Goal: Task Accomplishment & Management: Manage account settings

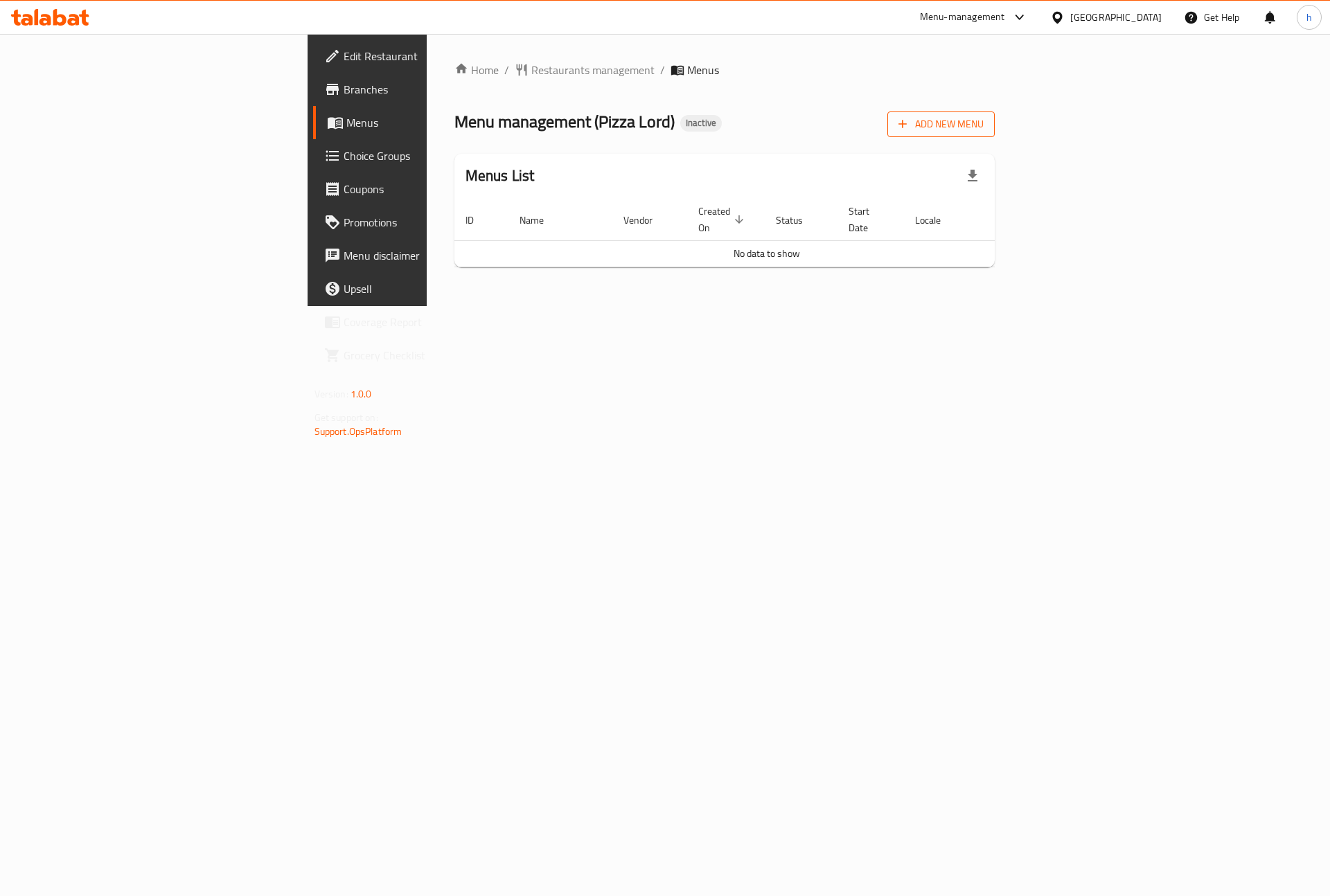
click at [984, 121] on span "Add New Menu" at bounding box center [941, 125] width 85 height 17
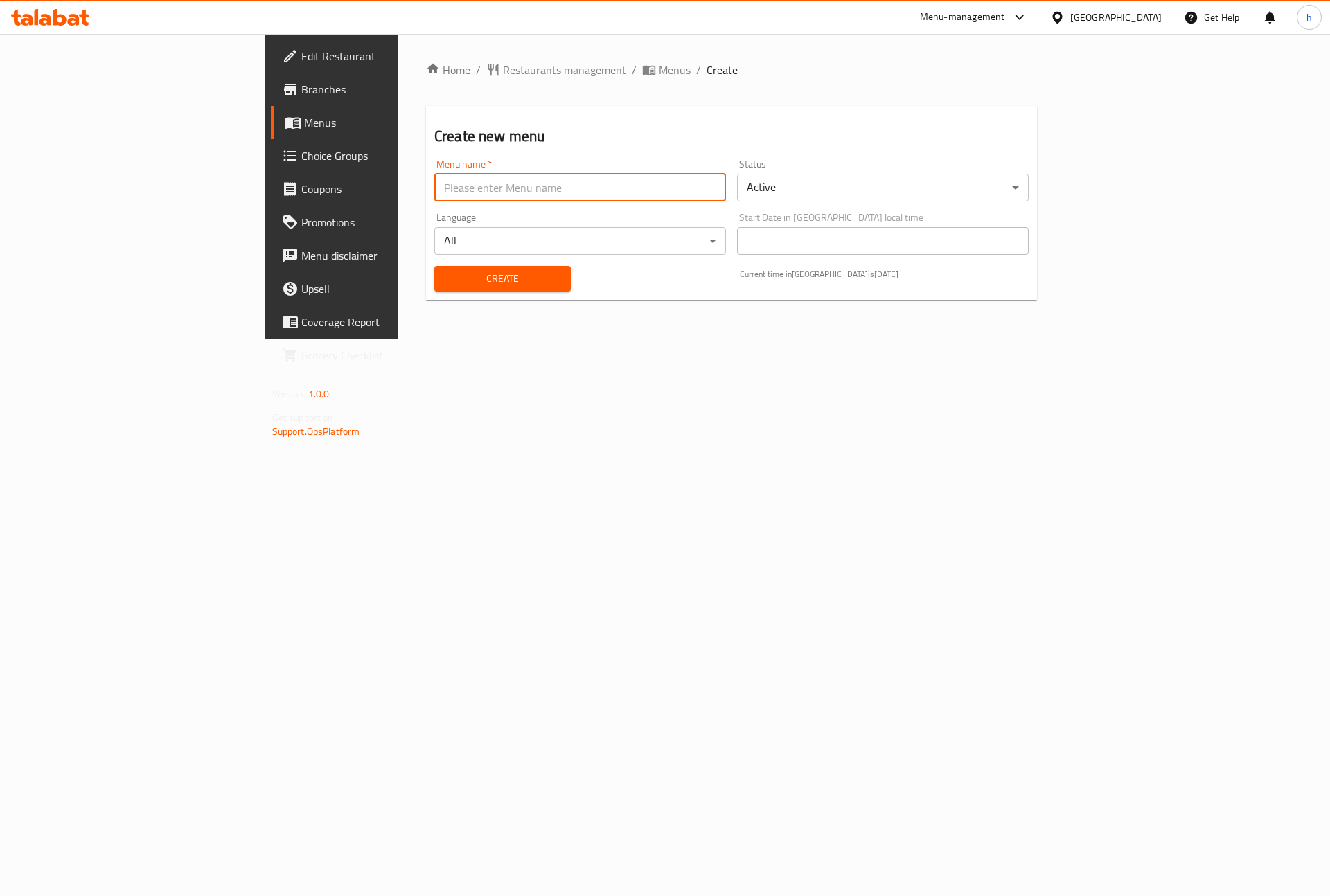
click at [451, 191] on input "text" at bounding box center [580, 188] width 292 height 28
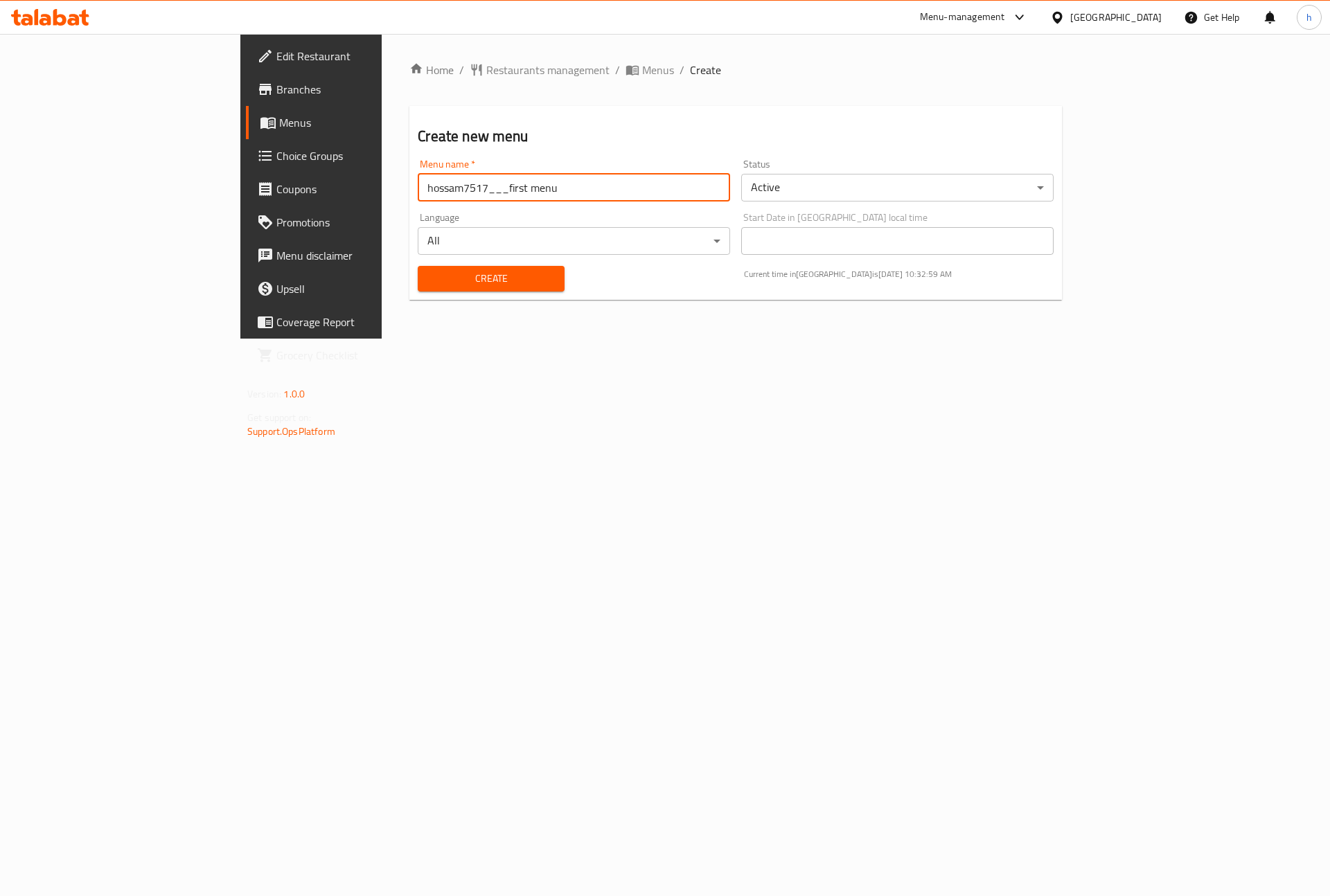
drag, startPoint x: 441, startPoint y: 189, endPoint x: 372, endPoint y: 204, distance: 70.6
click at [412, 204] on div "Menu name   * hossam7517___first menu Menu name *" at bounding box center [574, 180] width 323 height 54
type input "hossam7517___first"
click at [429, 283] on span "Create" at bounding box center [490, 279] width 124 height 17
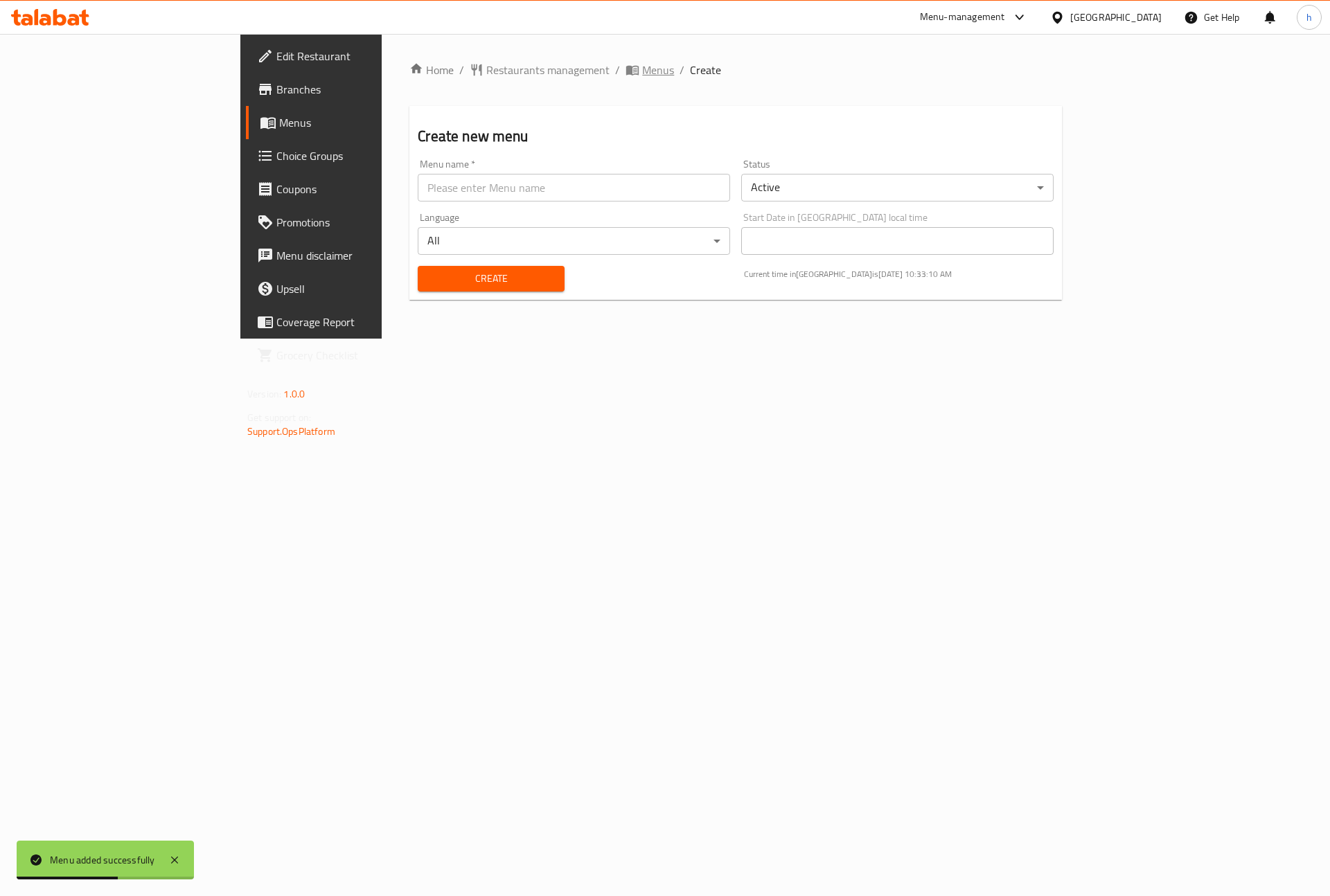
click at [643, 73] on span "Menus" at bounding box center [658, 69] width 32 height 17
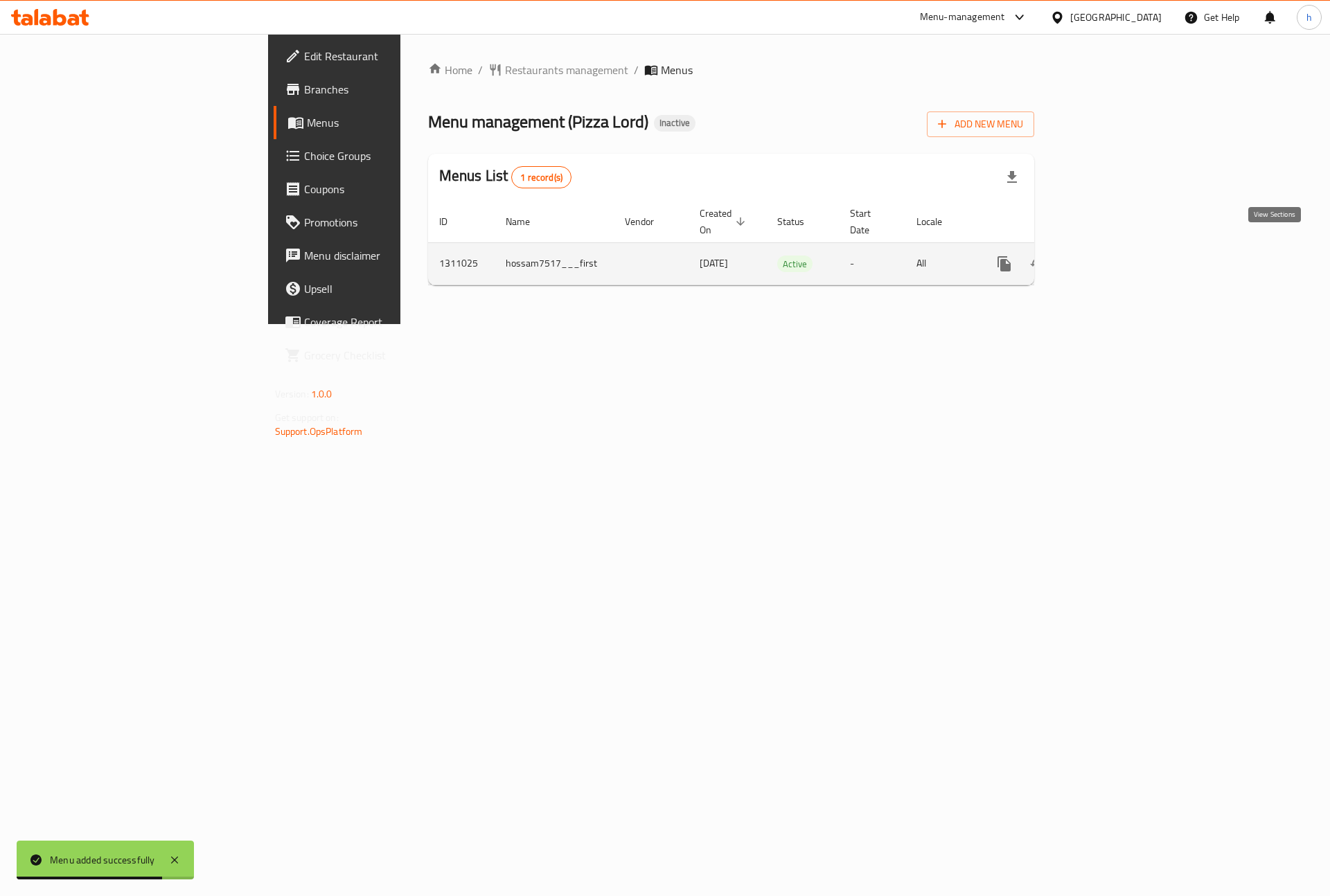
click at [1112, 255] on icon "enhanced table" at bounding box center [1104, 263] width 17 height 17
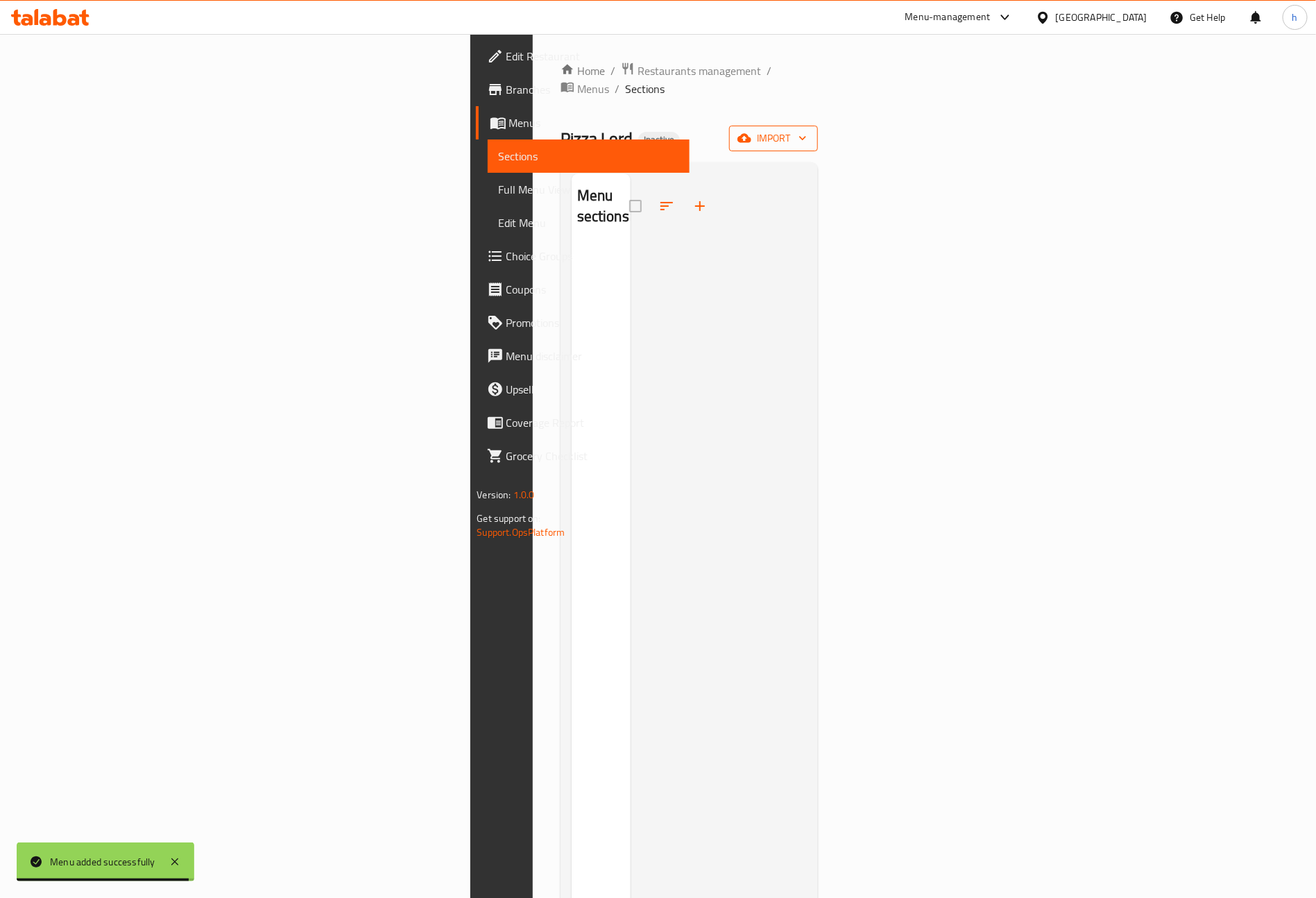
click at [818, 126] on button "import" at bounding box center [774, 138] width 88 height 26
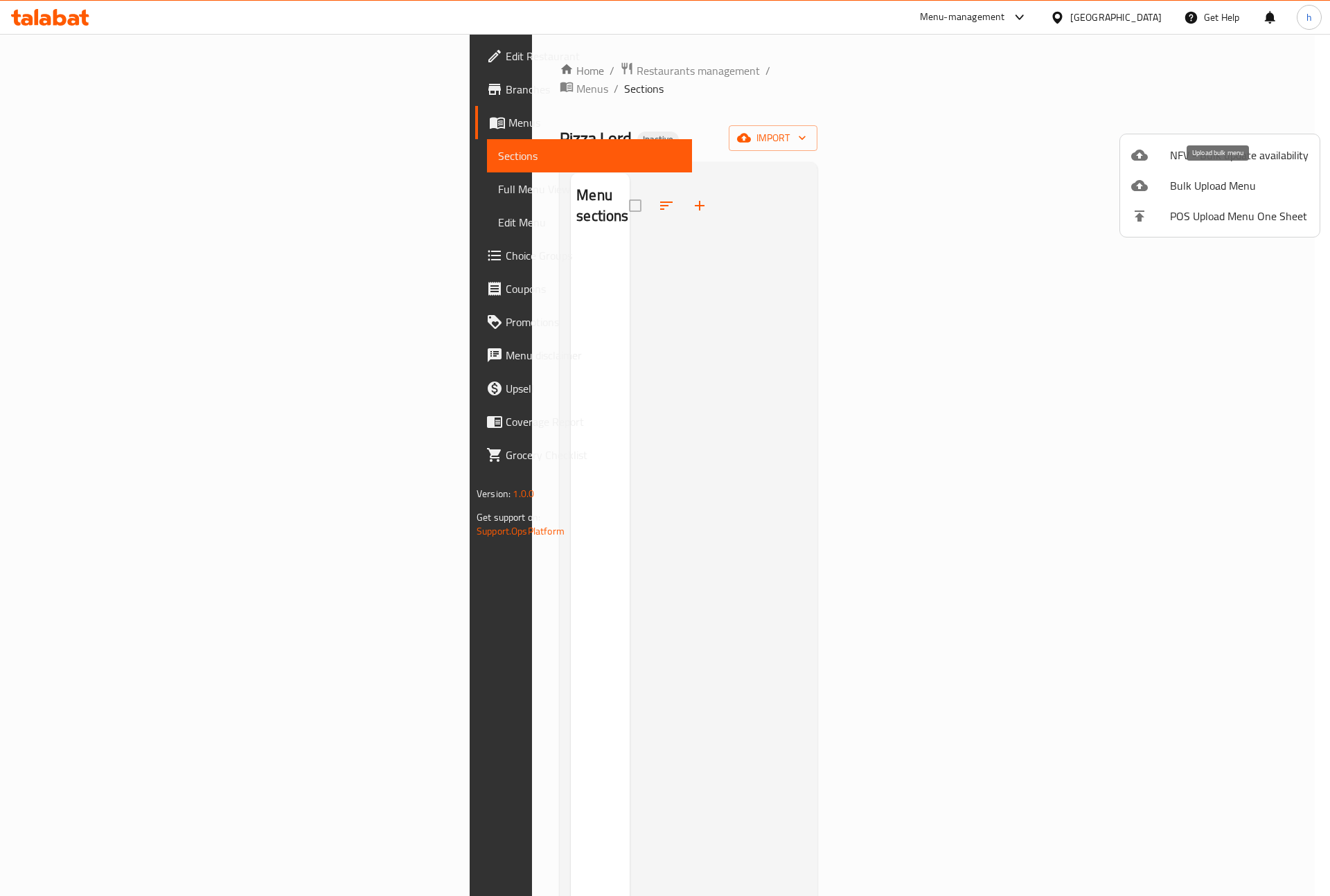
click at [1208, 189] on span "Bulk Upload Menu" at bounding box center [1239, 185] width 139 height 17
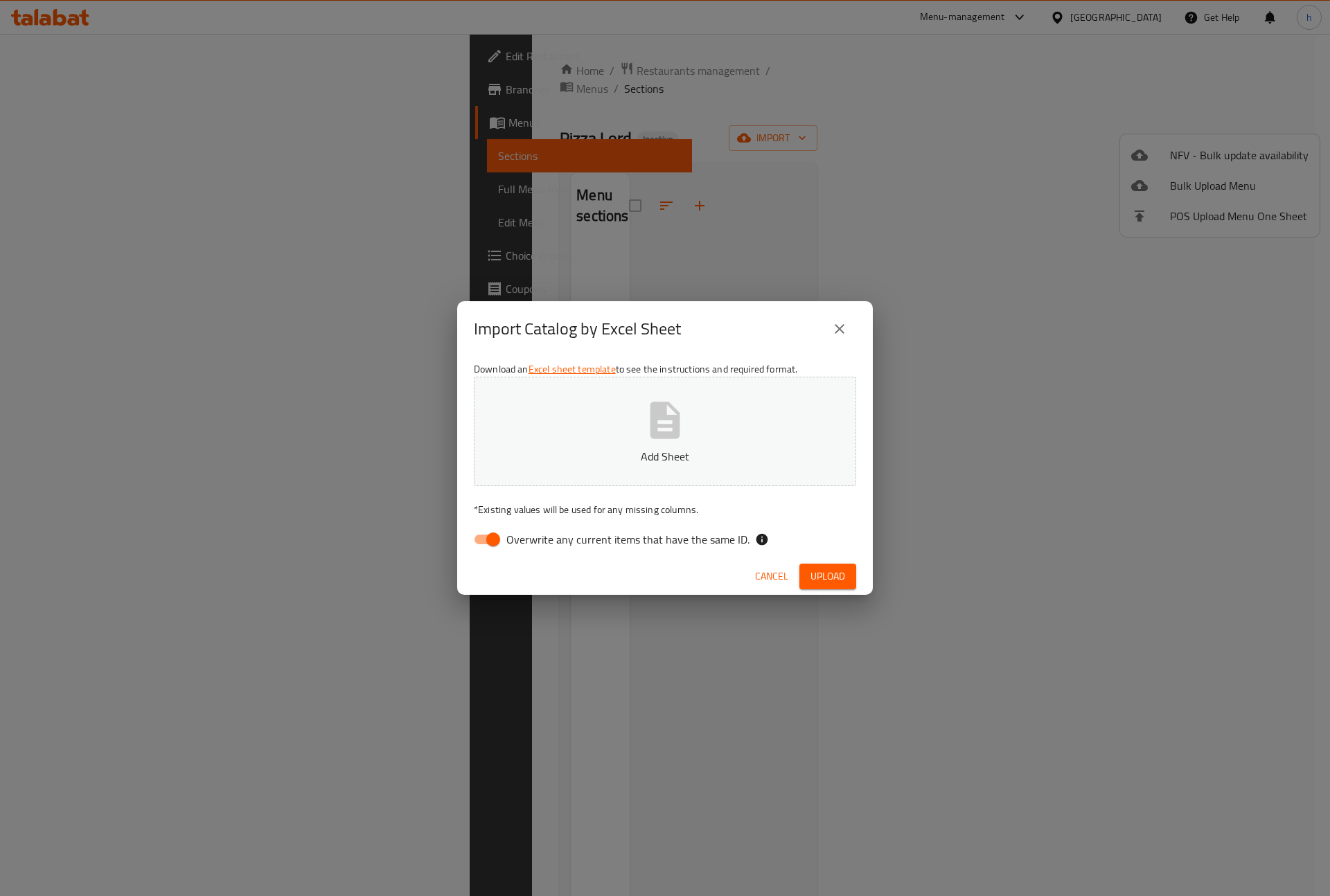
click at [470, 547] on input "Overwrite any current items that have the same ID." at bounding box center [494, 539] width 79 height 26
checkbox input "false"
click at [607, 453] on p "Add Sheet" at bounding box center [665, 456] width 340 height 17
click at [836, 574] on span "Upload" at bounding box center [828, 577] width 35 height 17
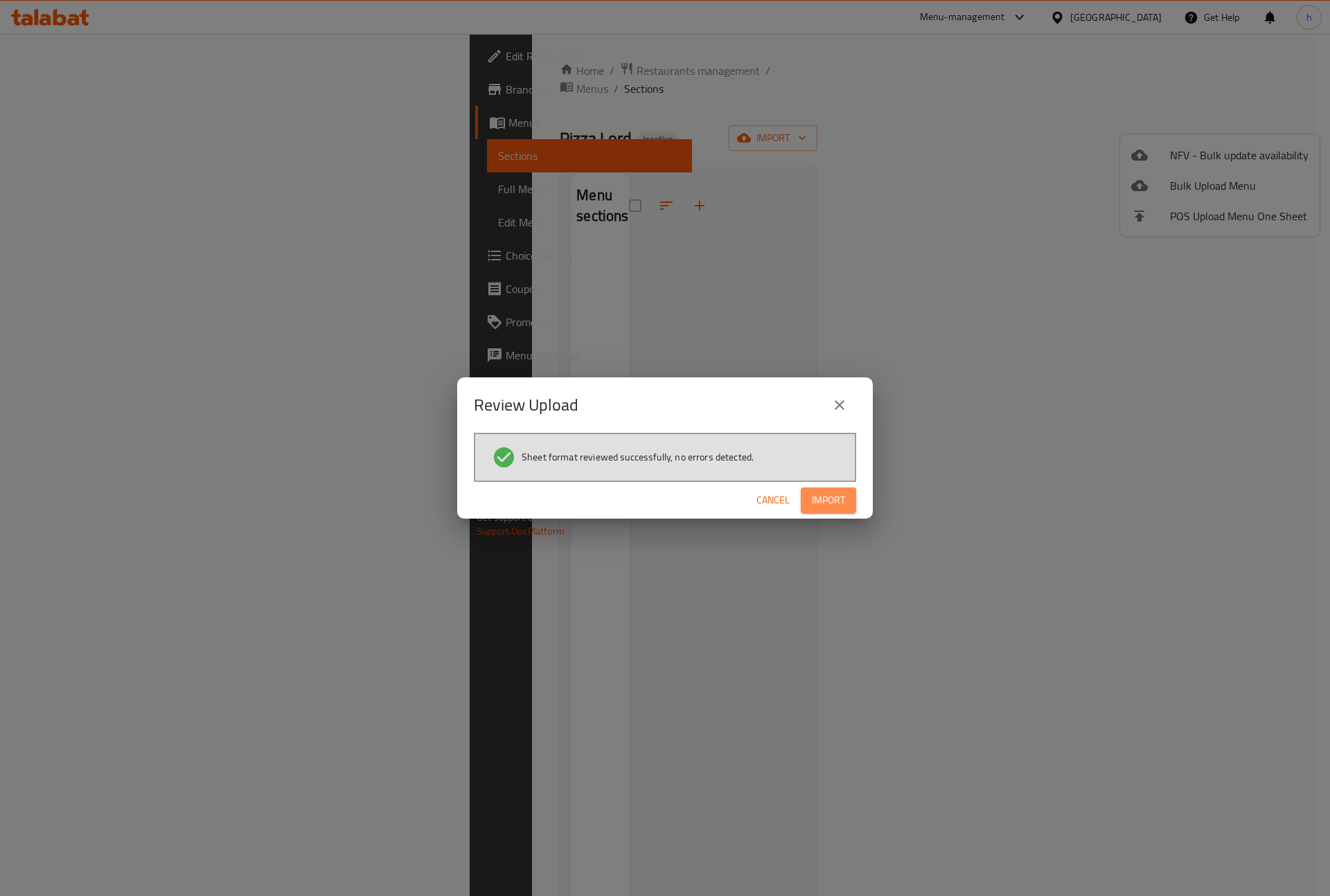
click at [830, 507] on span "Import" at bounding box center [829, 500] width 33 height 17
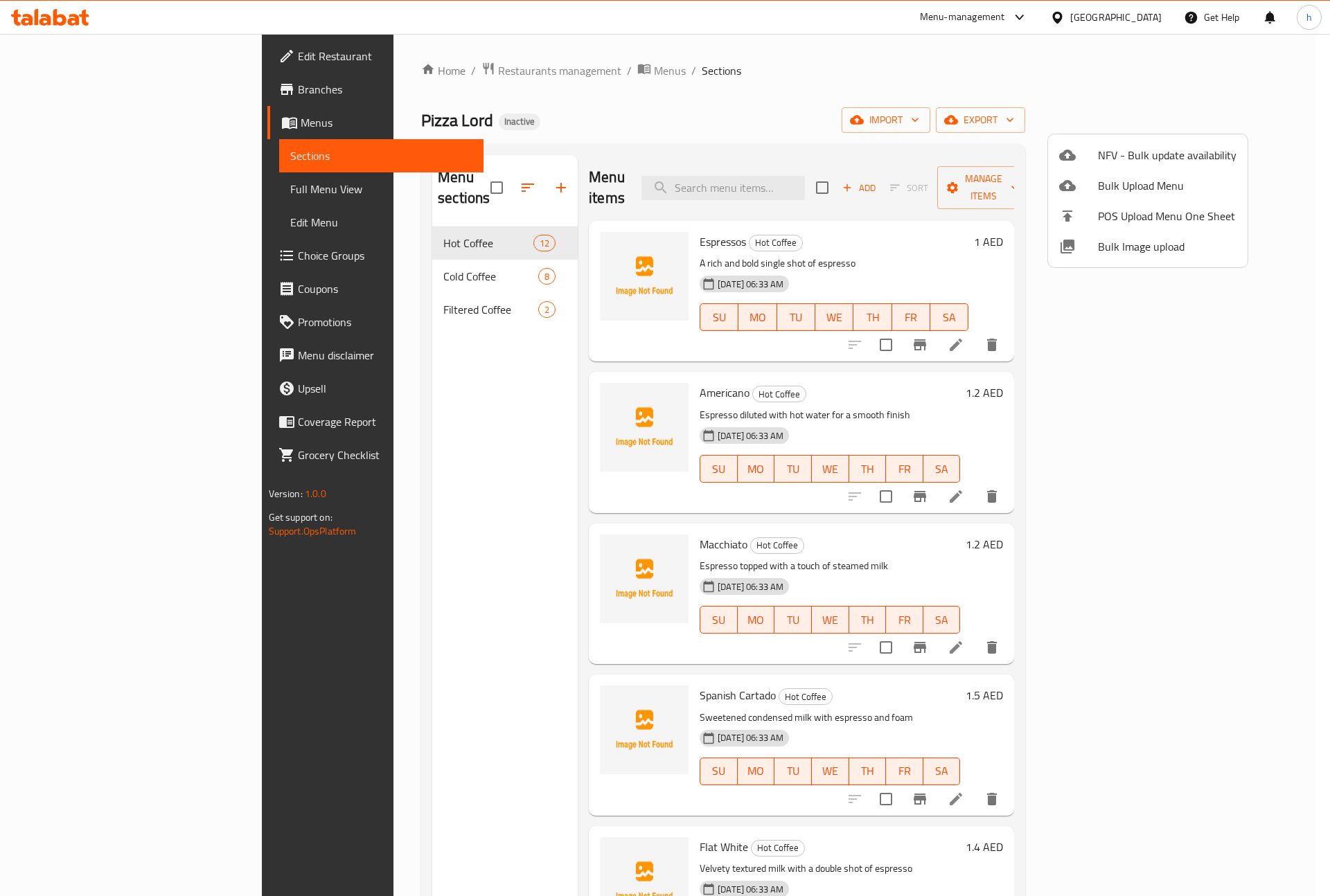
click at [963, 88] on div at bounding box center [665, 448] width 1330 height 896
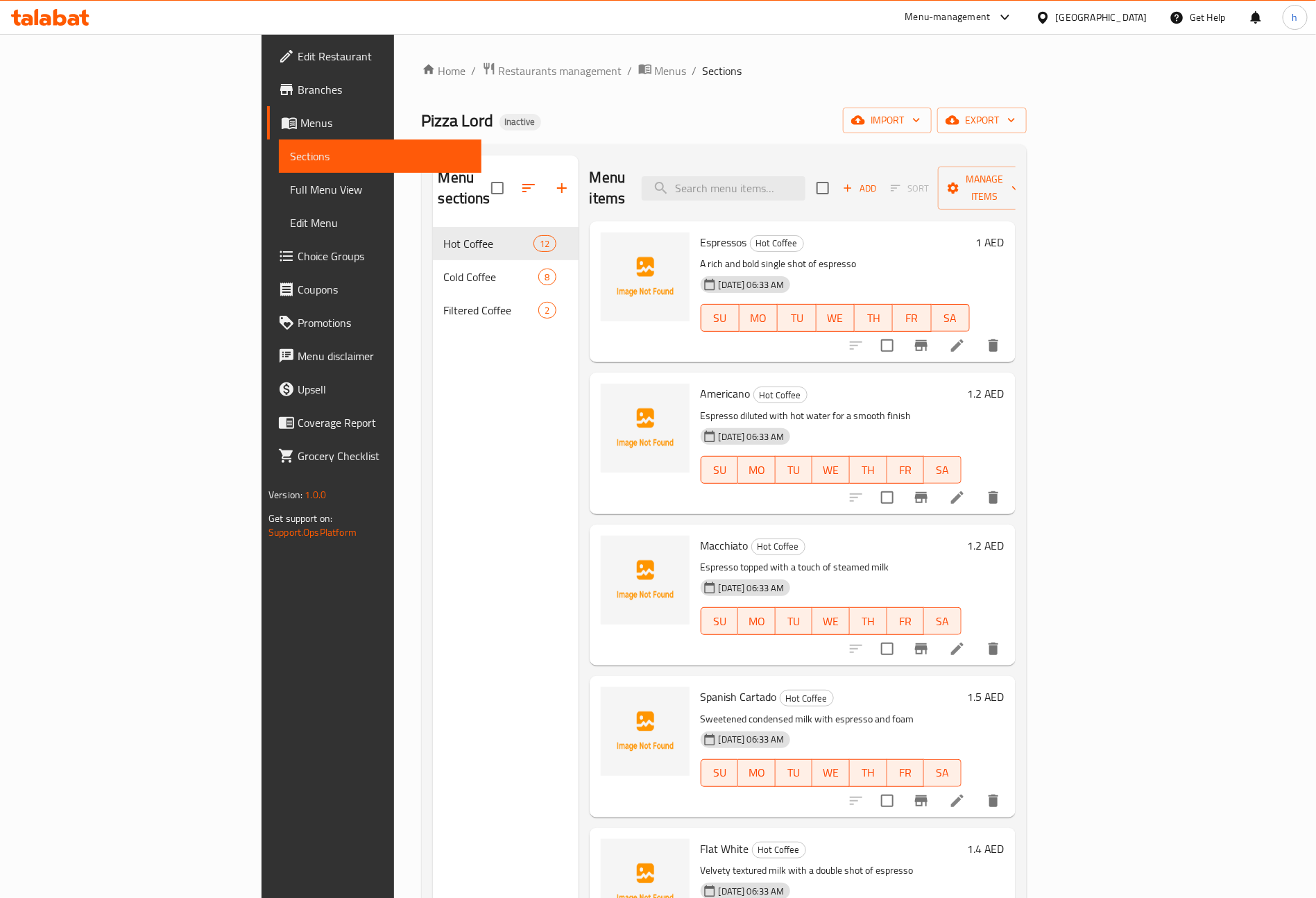
click at [290, 184] on span "Full Menu View" at bounding box center [380, 189] width 181 height 17
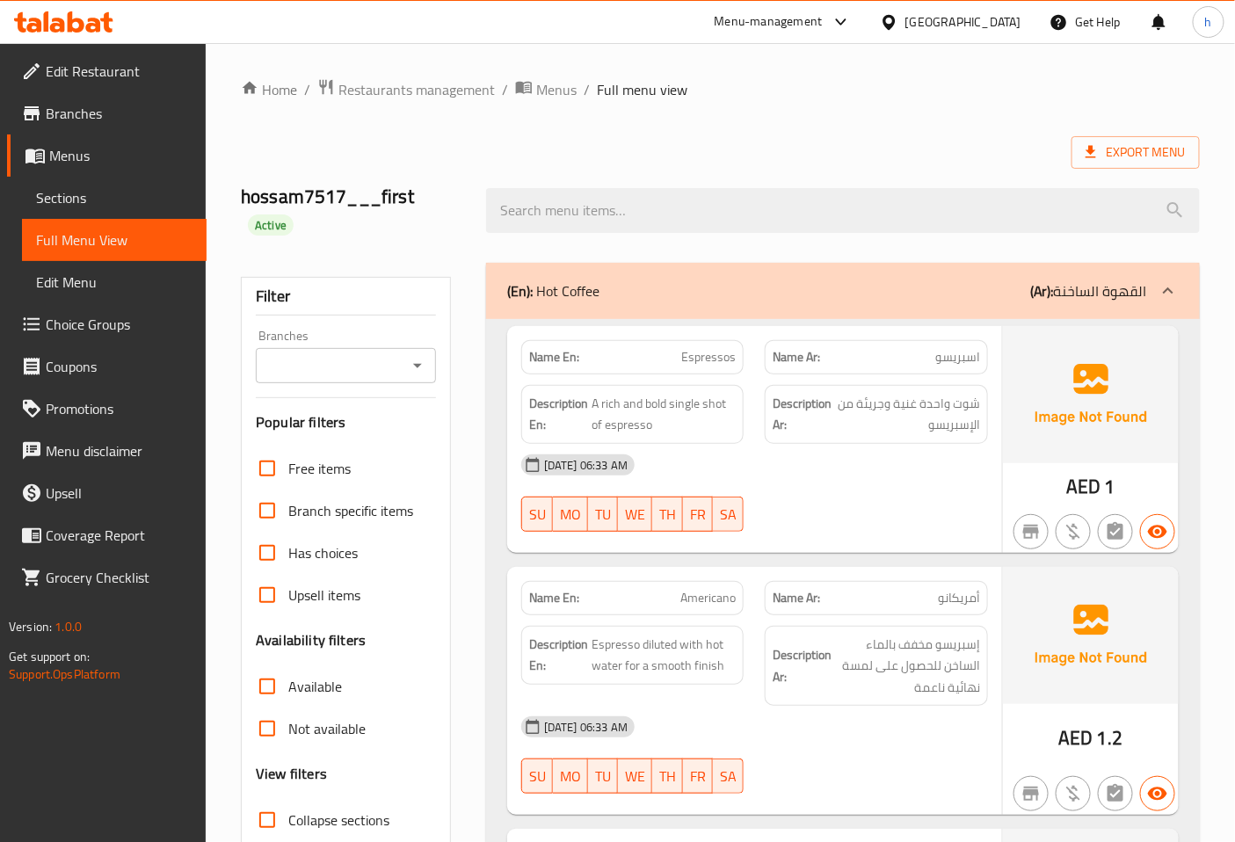
click at [542, 82] on span "Menus" at bounding box center [556, 89] width 40 height 21
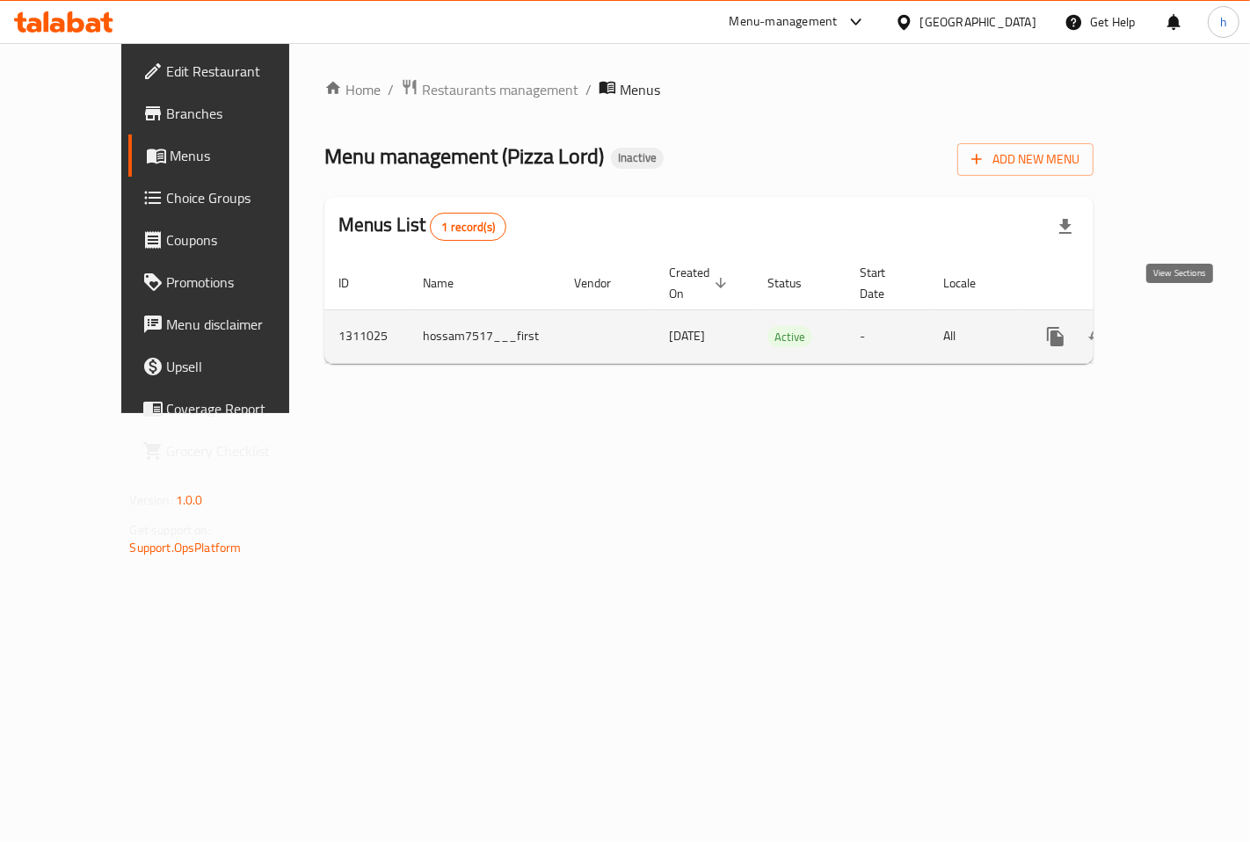
click at [1172, 326] on icon "enhanced table" at bounding box center [1182, 336] width 21 height 21
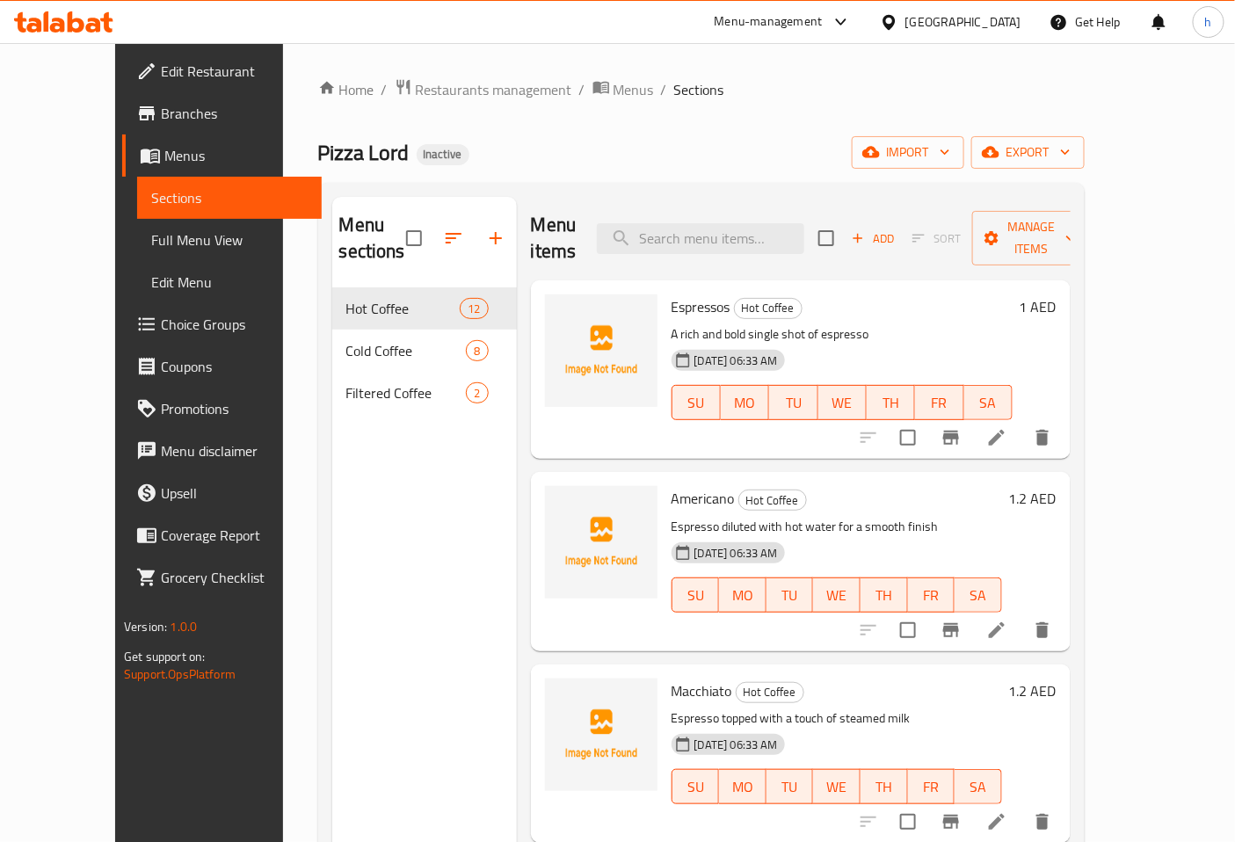
click at [151, 238] on span "Full Menu View" at bounding box center [229, 239] width 156 height 21
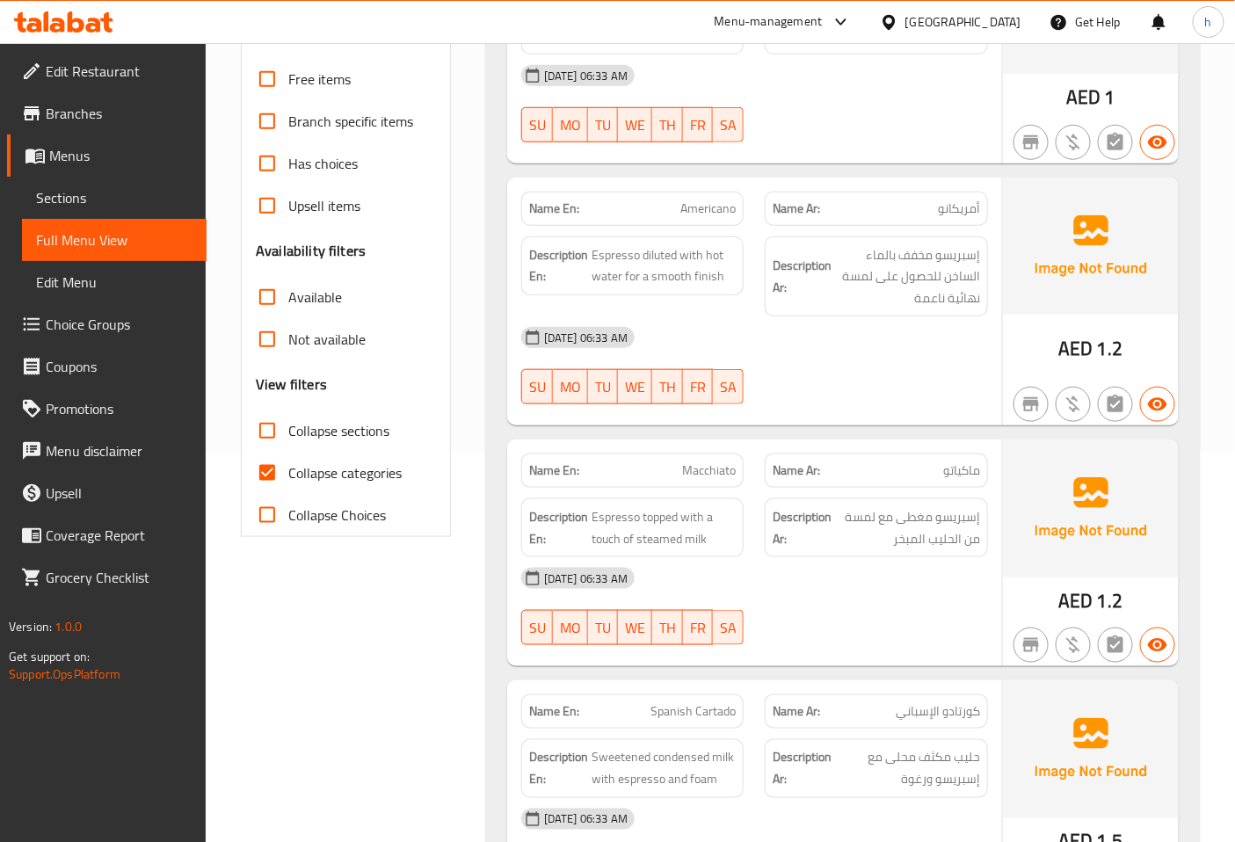
scroll to position [390, 0]
click at [325, 470] on span "Collapse categories" at bounding box center [344, 471] width 113 height 21
click at [288, 470] on input "Collapse categories" at bounding box center [267, 472] width 42 height 42
checkbox input "false"
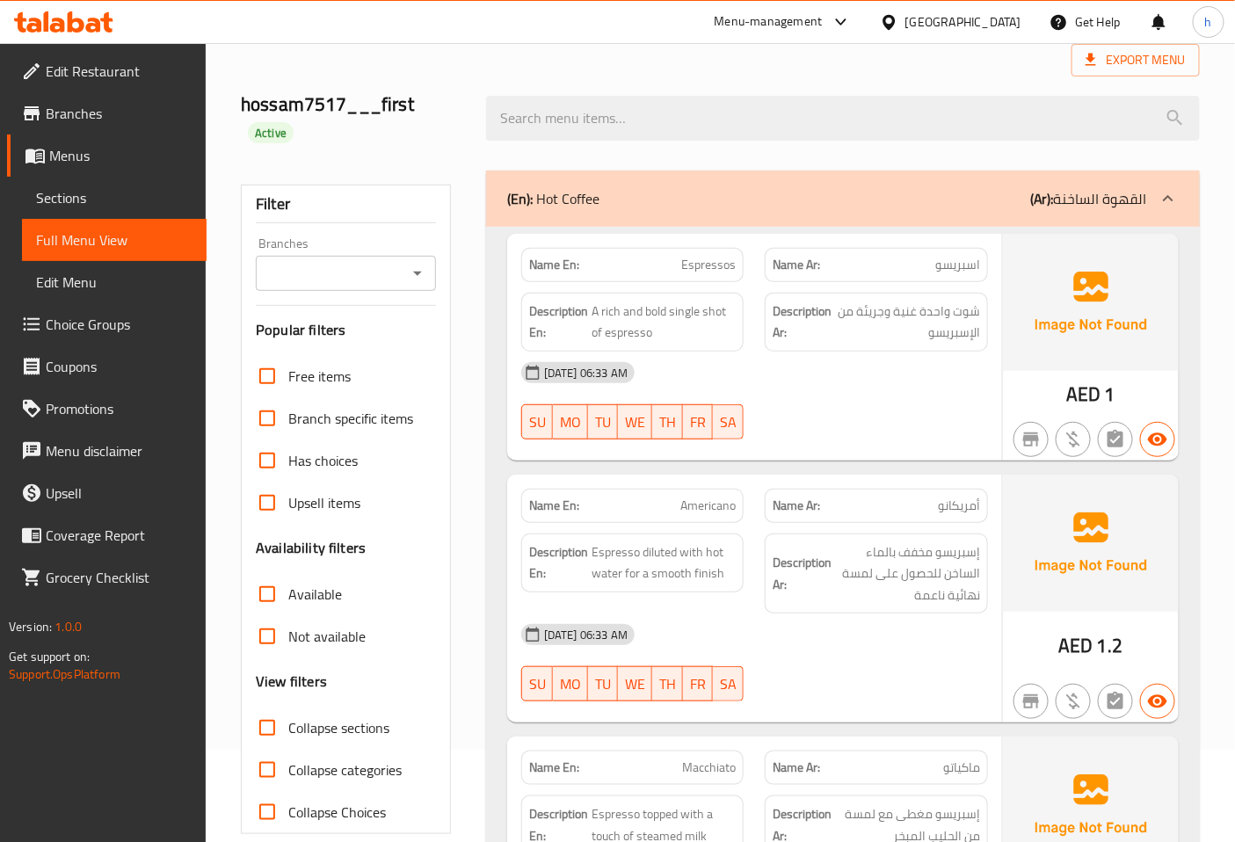
scroll to position [0, 0]
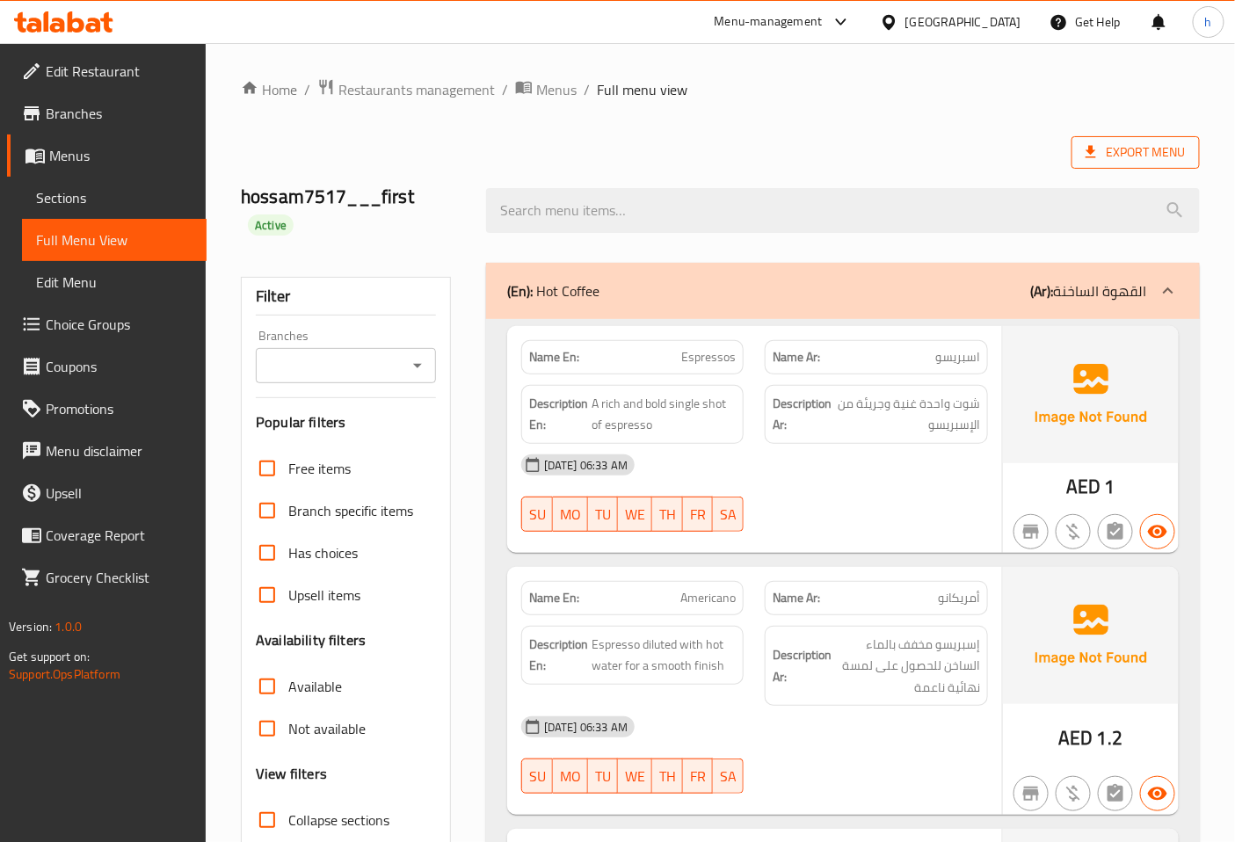
click at [1135, 156] on span "Export Menu" at bounding box center [1135, 153] width 100 height 22
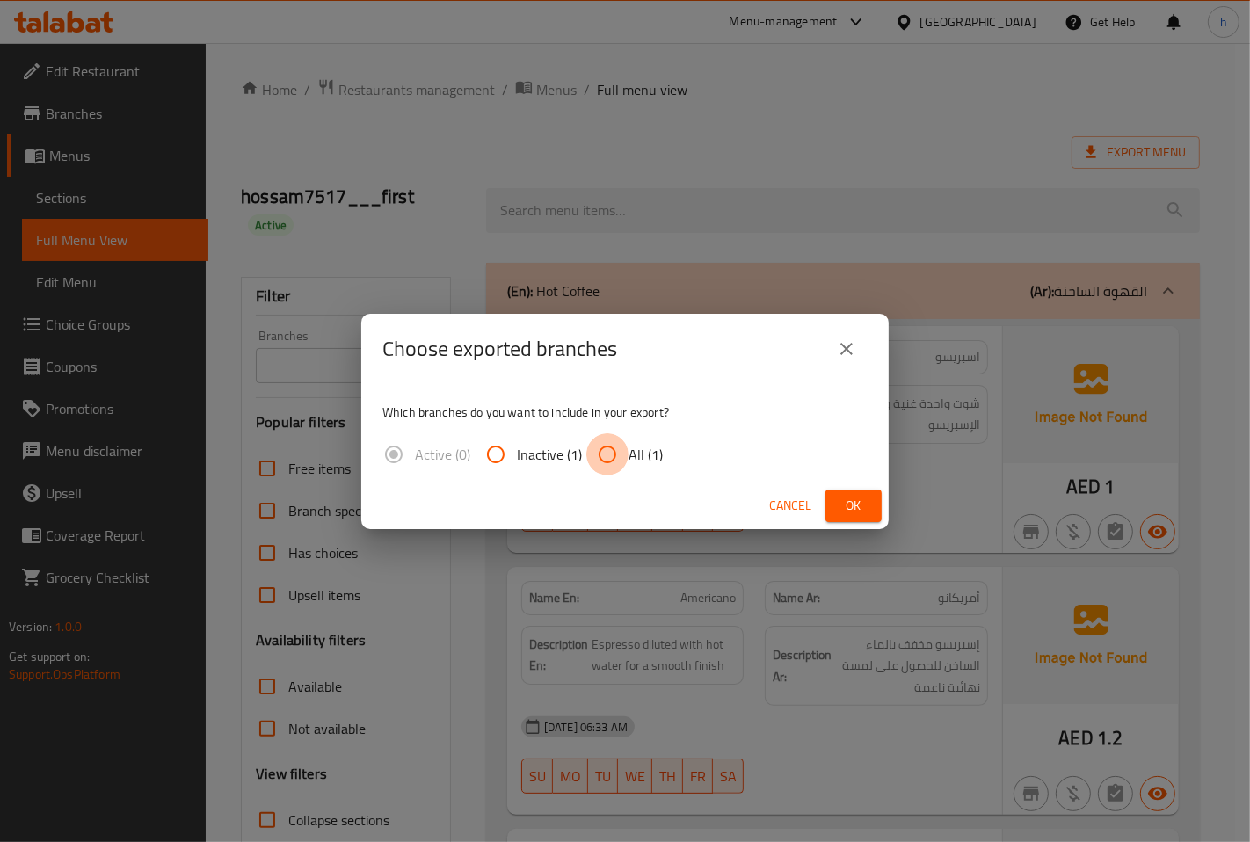
click at [604, 458] on input "All (1)" at bounding box center [607, 454] width 42 height 42
radio input "true"
click at [847, 499] on span "Ok" at bounding box center [853, 506] width 28 height 22
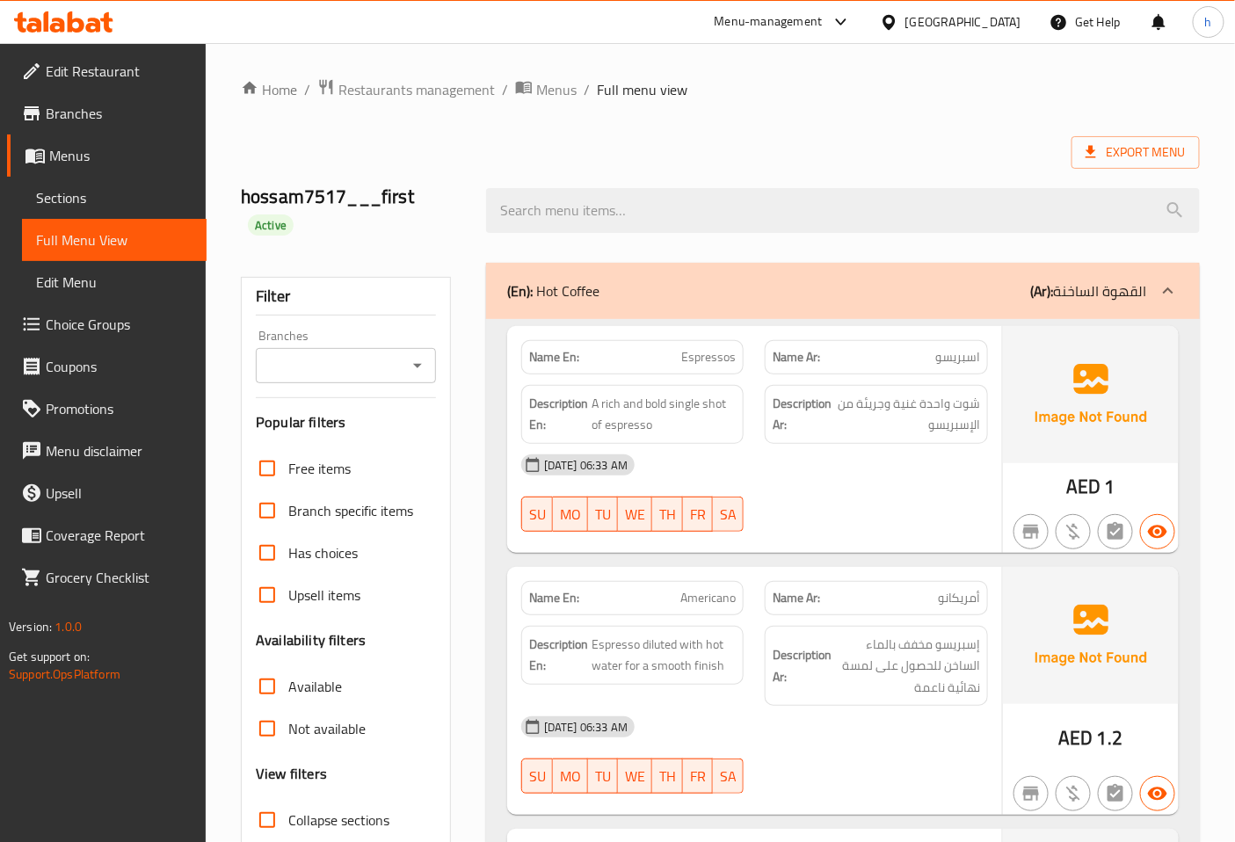
click at [751, 148] on div "Export Menu" at bounding box center [720, 152] width 959 height 33
drag, startPoint x: 109, startPoint y: 74, endPoint x: 142, endPoint y: 119, distance: 55.4
click at [109, 74] on span "Edit Restaurant" at bounding box center [119, 71] width 147 height 21
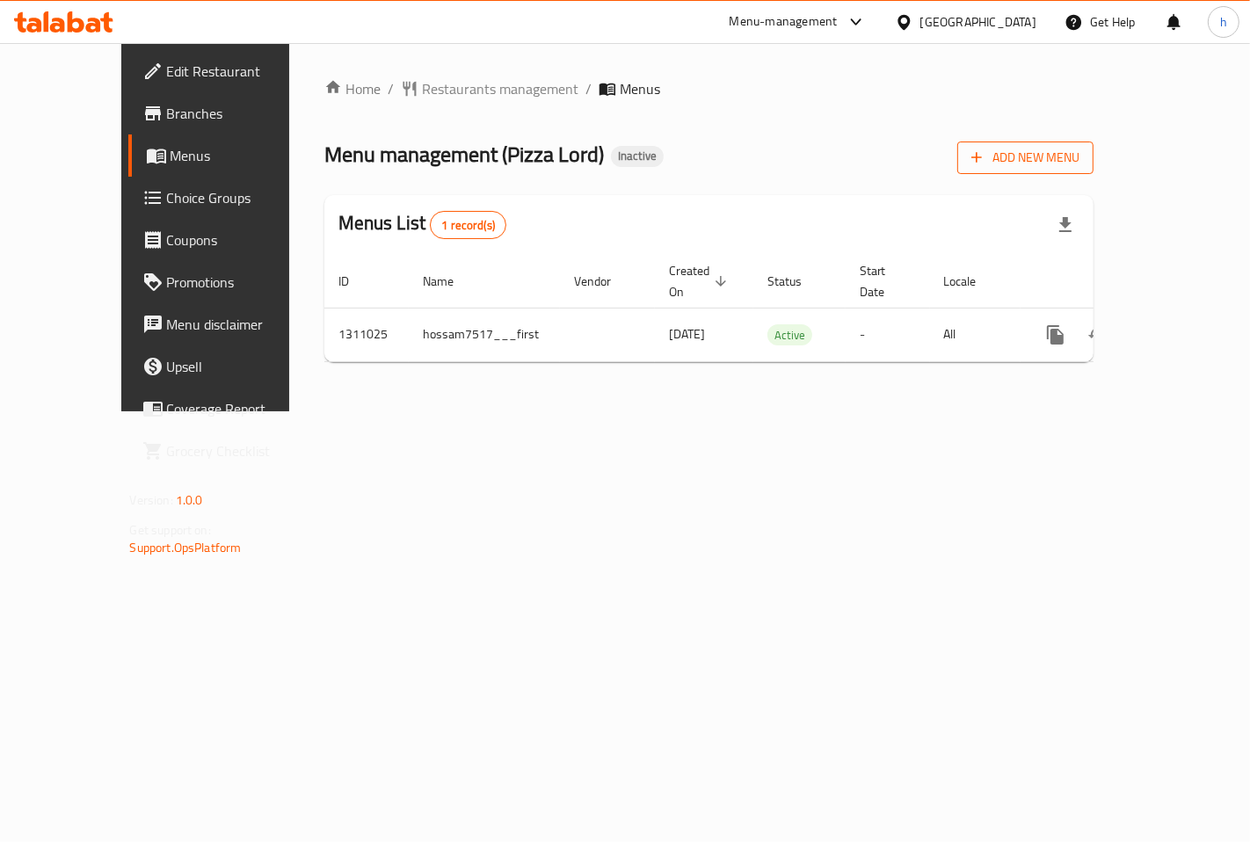
click at [1079, 156] on span "Add New Menu" at bounding box center [1025, 158] width 108 height 22
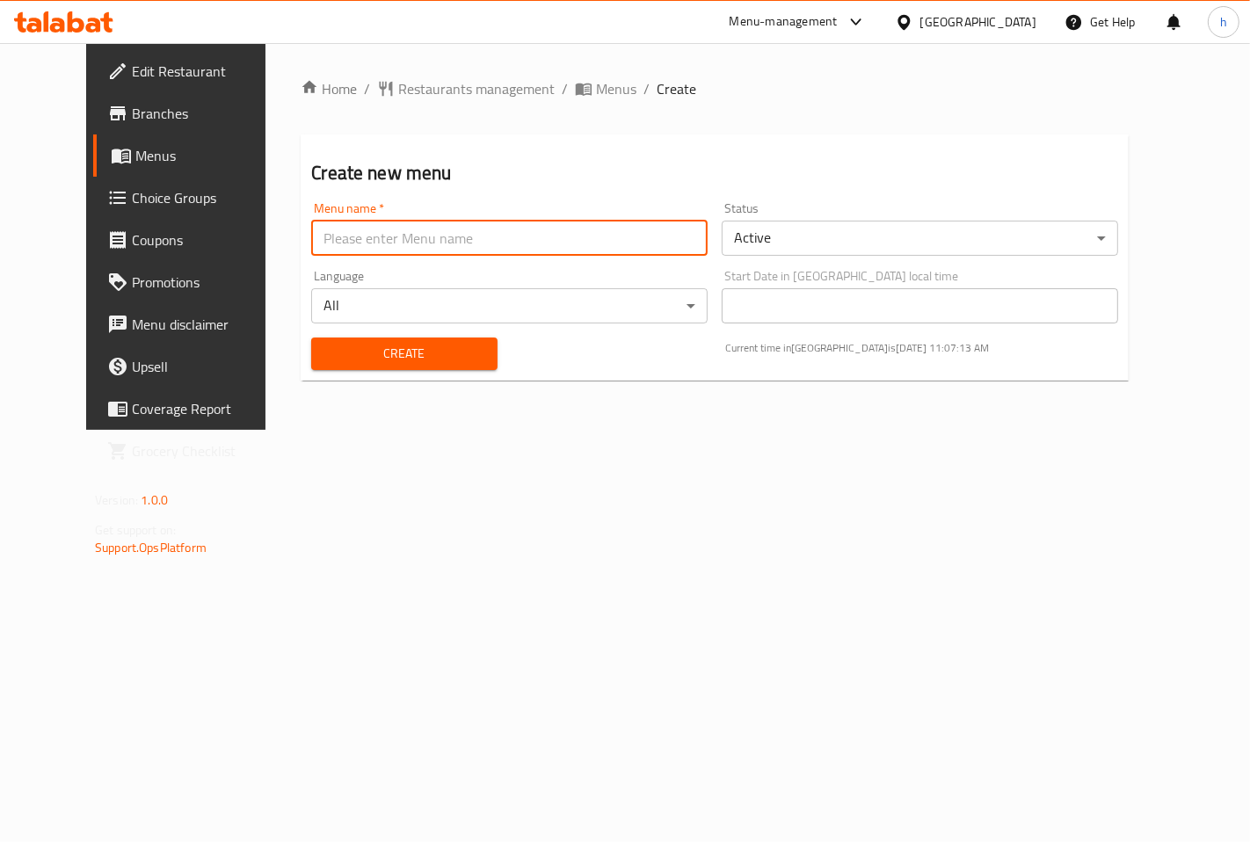
click at [449, 236] on input "text" at bounding box center [509, 238] width 396 height 35
type input "hossam_second"
click at [388, 355] on span "Create" at bounding box center [403, 354] width 157 height 22
click at [417, 235] on input "text" at bounding box center [509, 238] width 396 height 35
type input "hossam"
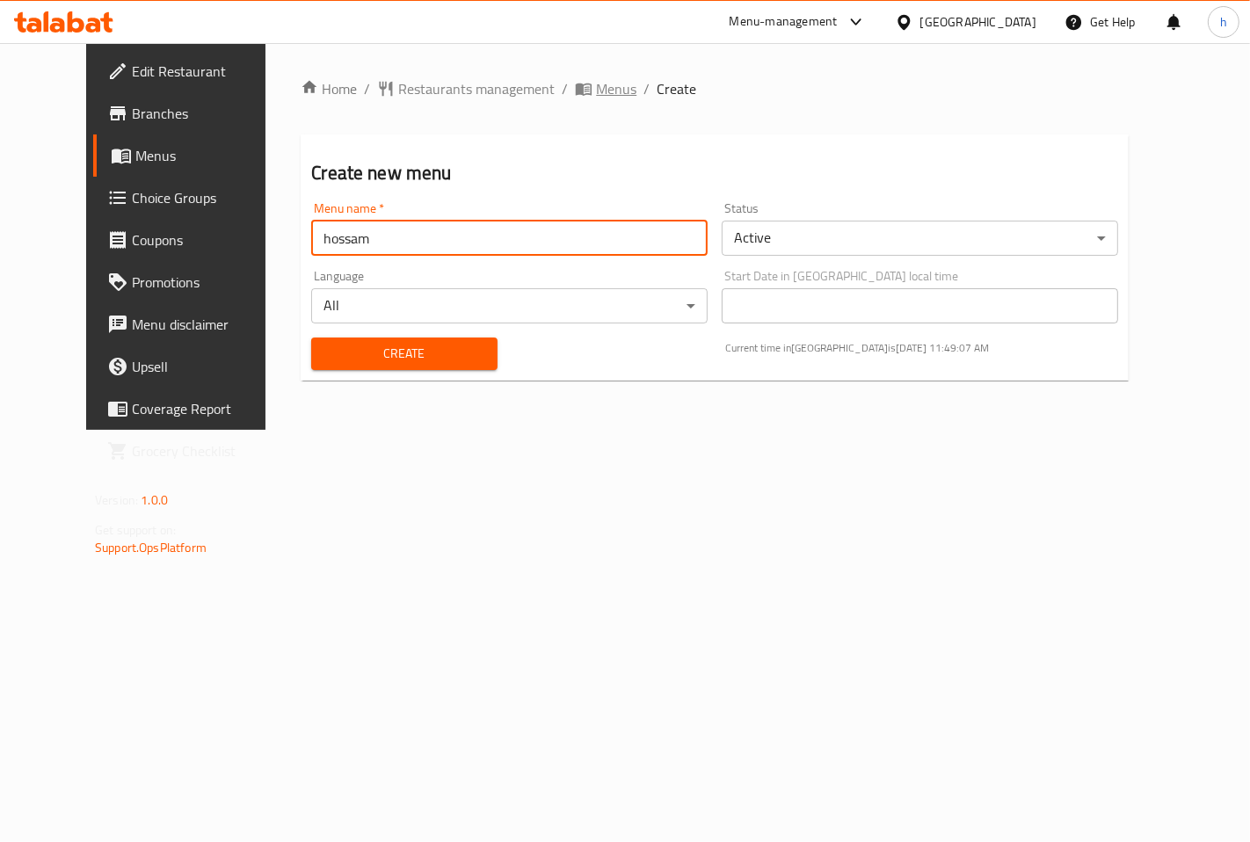
click at [596, 84] on span "Menus" at bounding box center [616, 88] width 40 height 21
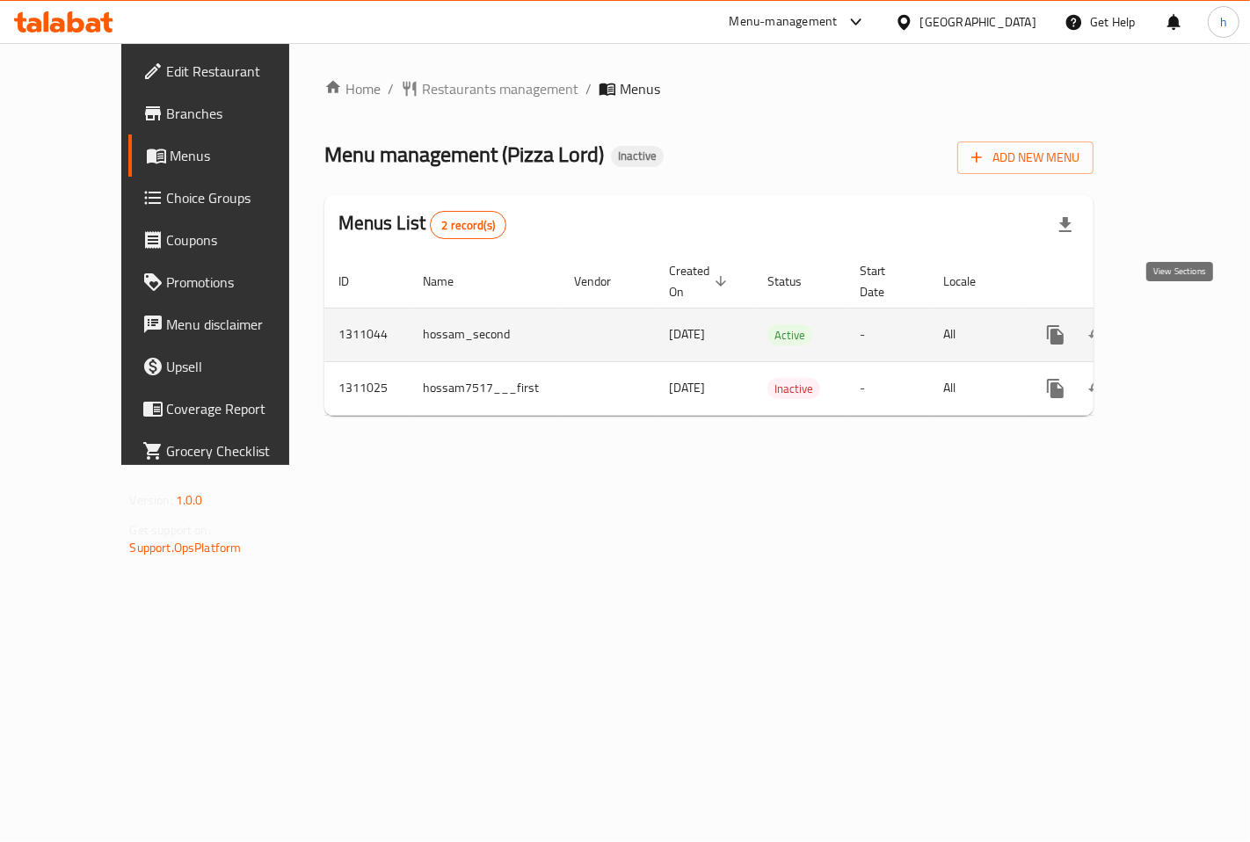
click at [1180, 324] on icon "enhanced table" at bounding box center [1182, 334] width 21 height 21
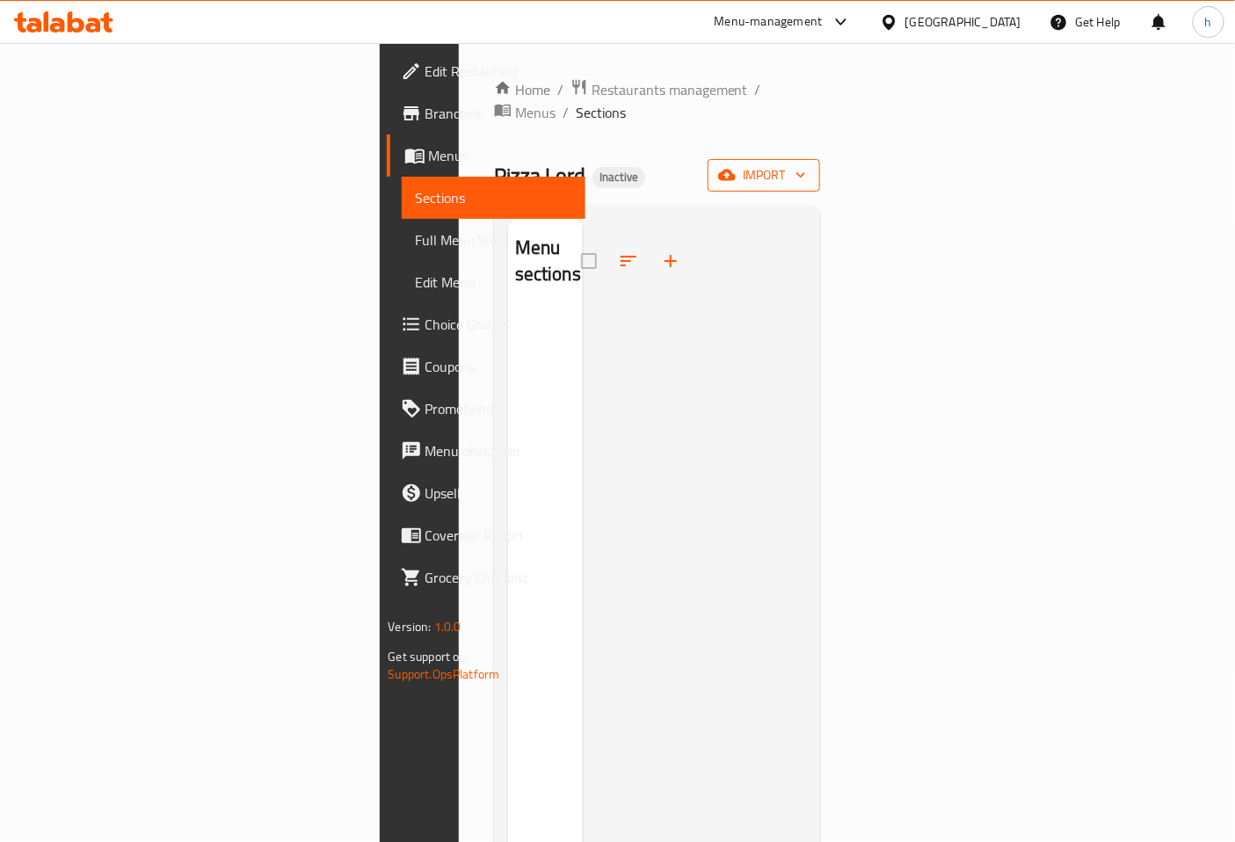
click at [806, 164] on span "import" at bounding box center [764, 175] width 84 height 22
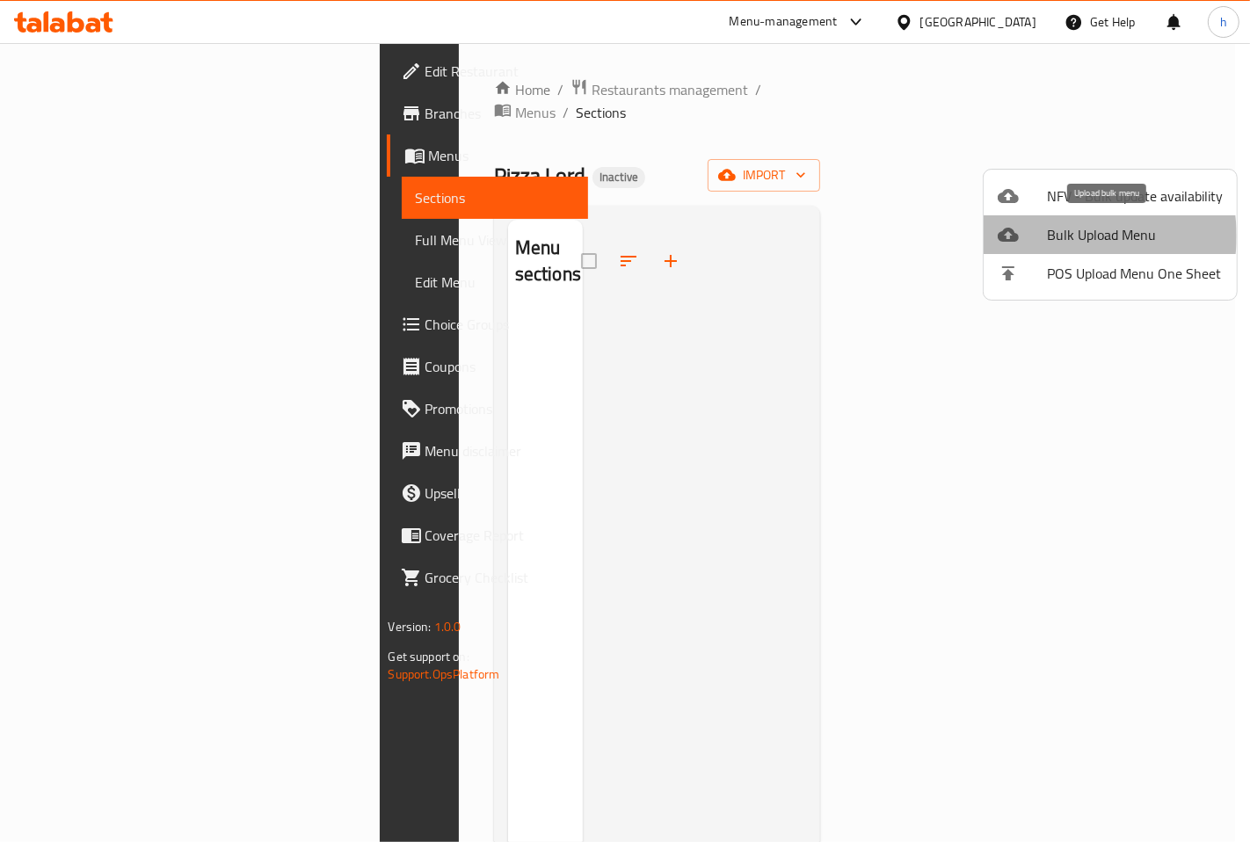
click at [1067, 236] on span "Bulk Upload Menu" at bounding box center [1135, 234] width 176 height 21
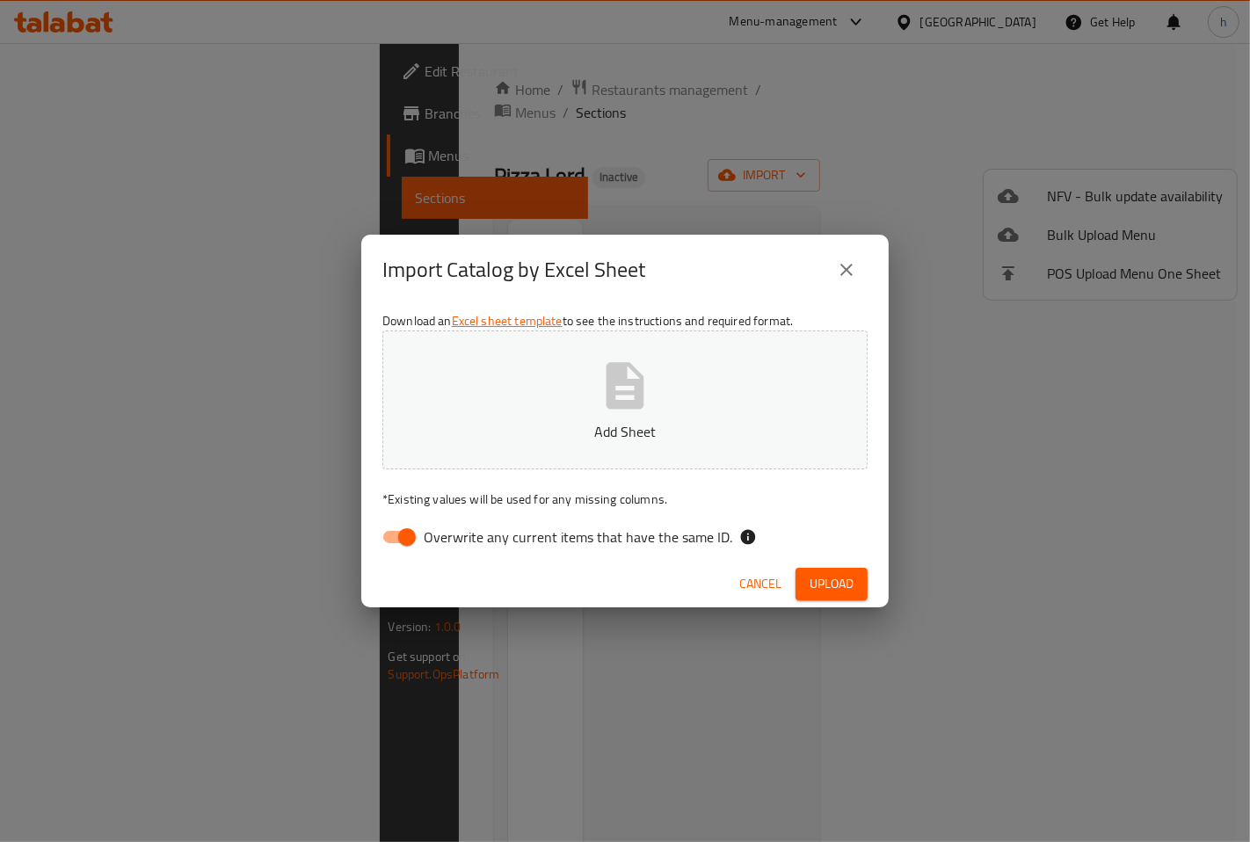
click at [419, 541] on input "Overwrite any current items that have the same ID." at bounding box center [407, 536] width 100 height 33
checkbox input "false"
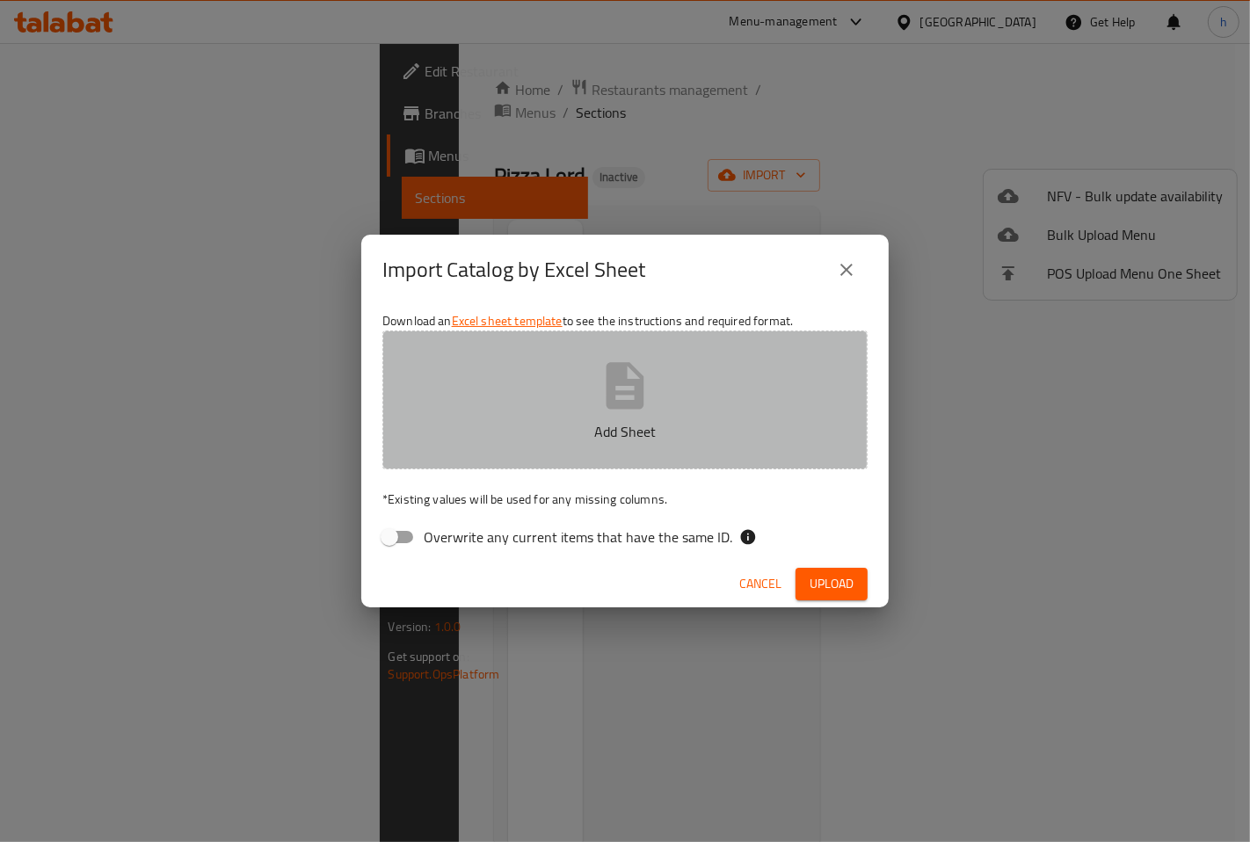
click at [586, 443] on button "Add Sheet" at bounding box center [624, 399] width 485 height 139
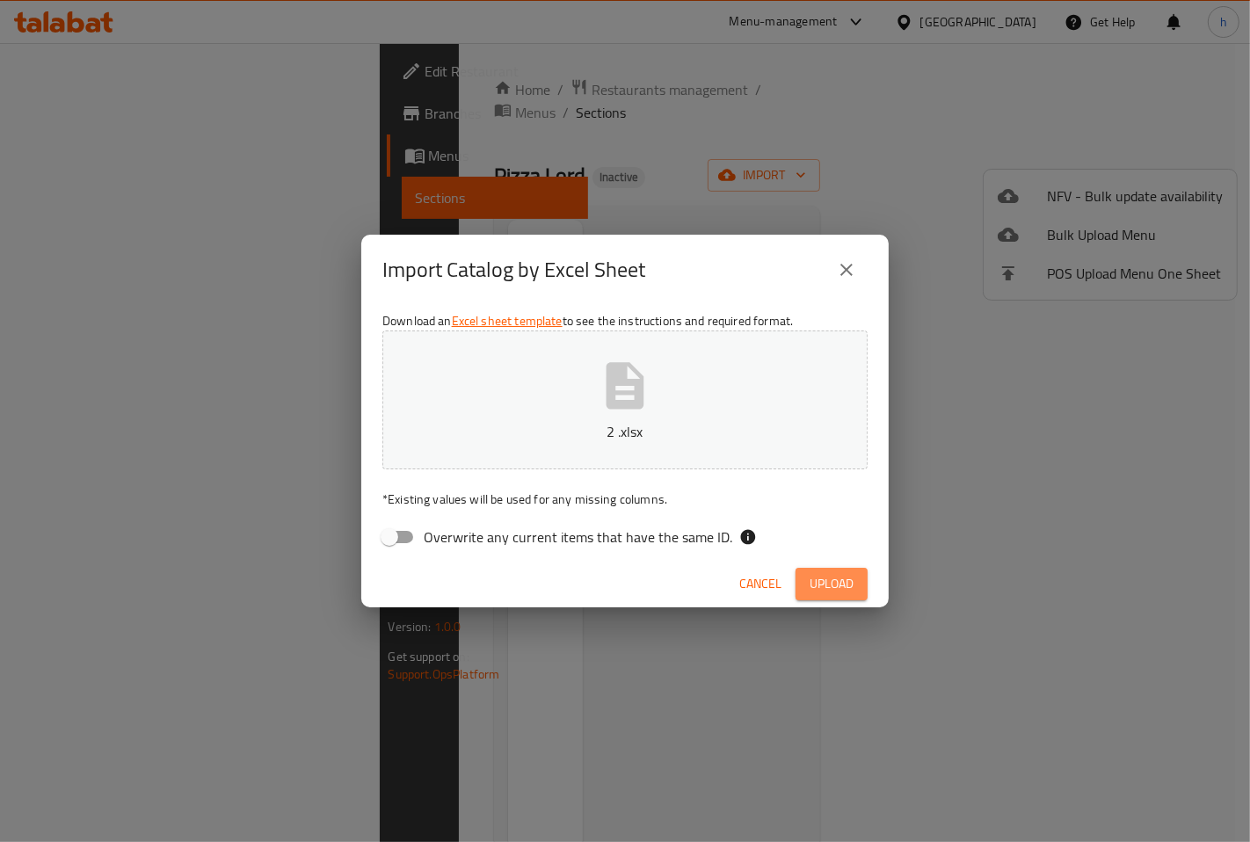
click at [840, 577] on span "Upload" at bounding box center [831, 584] width 44 height 22
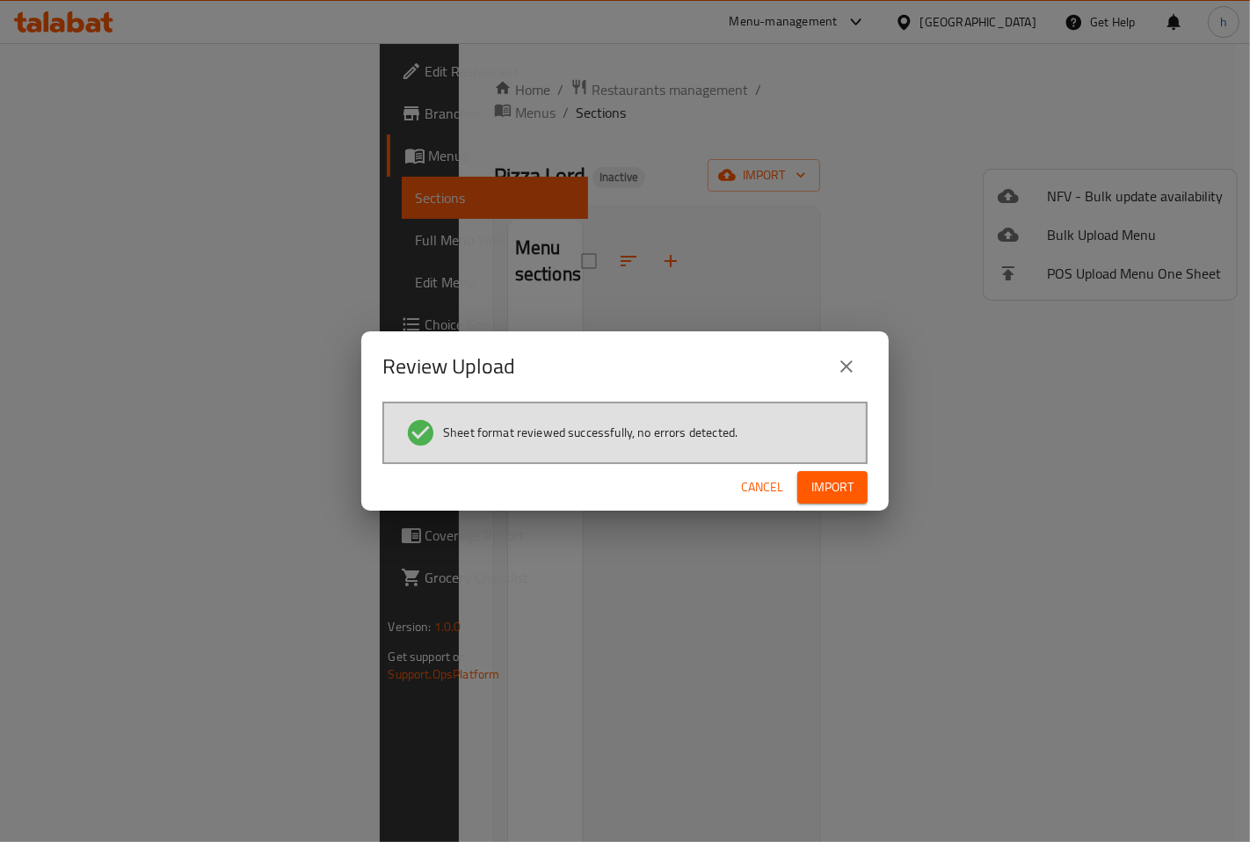
click at [806, 441] on li "Sheet format reviewed successfully, no errors detected." at bounding box center [624, 432] width 439 height 31
click at [816, 468] on div "Cancel Import" at bounding box center [624, 487] width 527 height 47
click at [819, 475] on button "Import" at bounding box center [832, 487] width 70 height 33
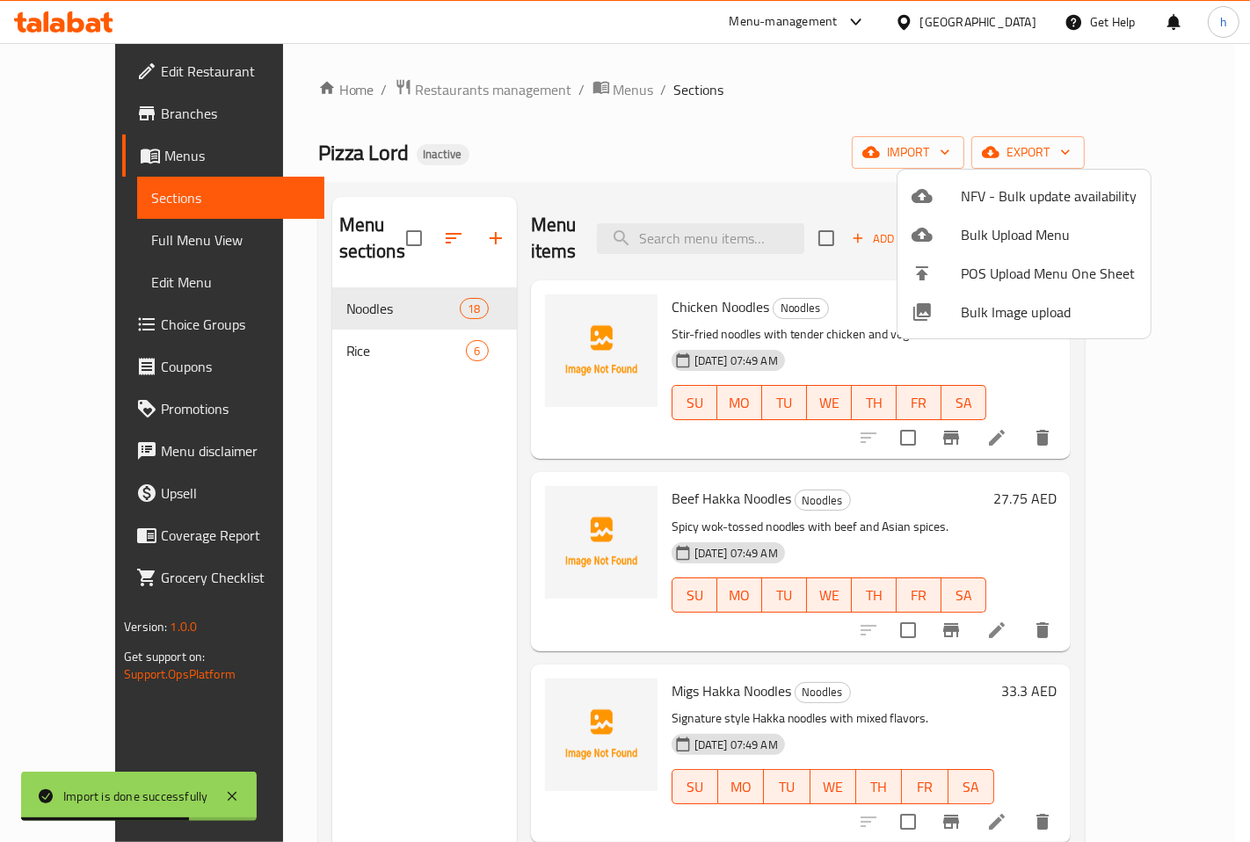
click at [794, 108] on div at bounding box center [625, 421] width 1250 height 842
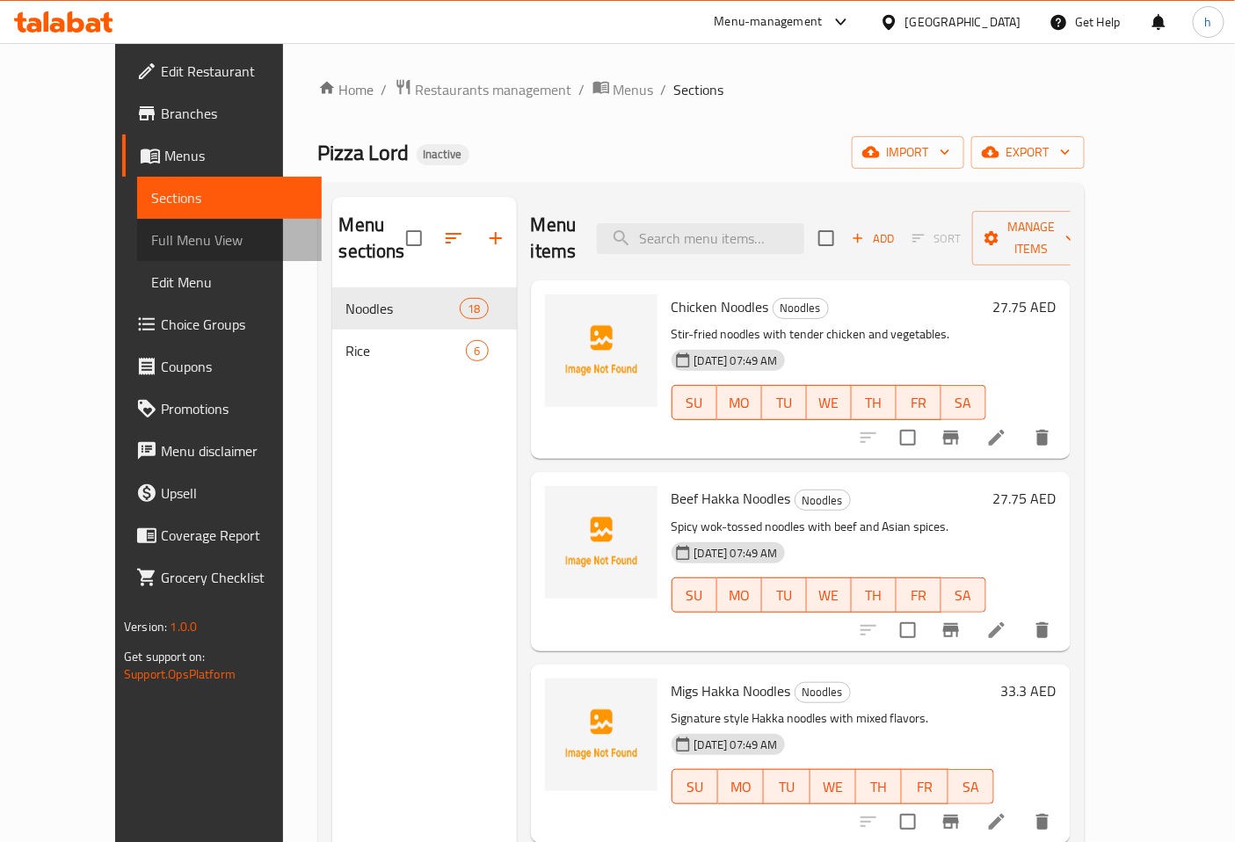
click at [151, 233] on span "Full Menu View" at bounding box center [229, 239] width 156 height 21
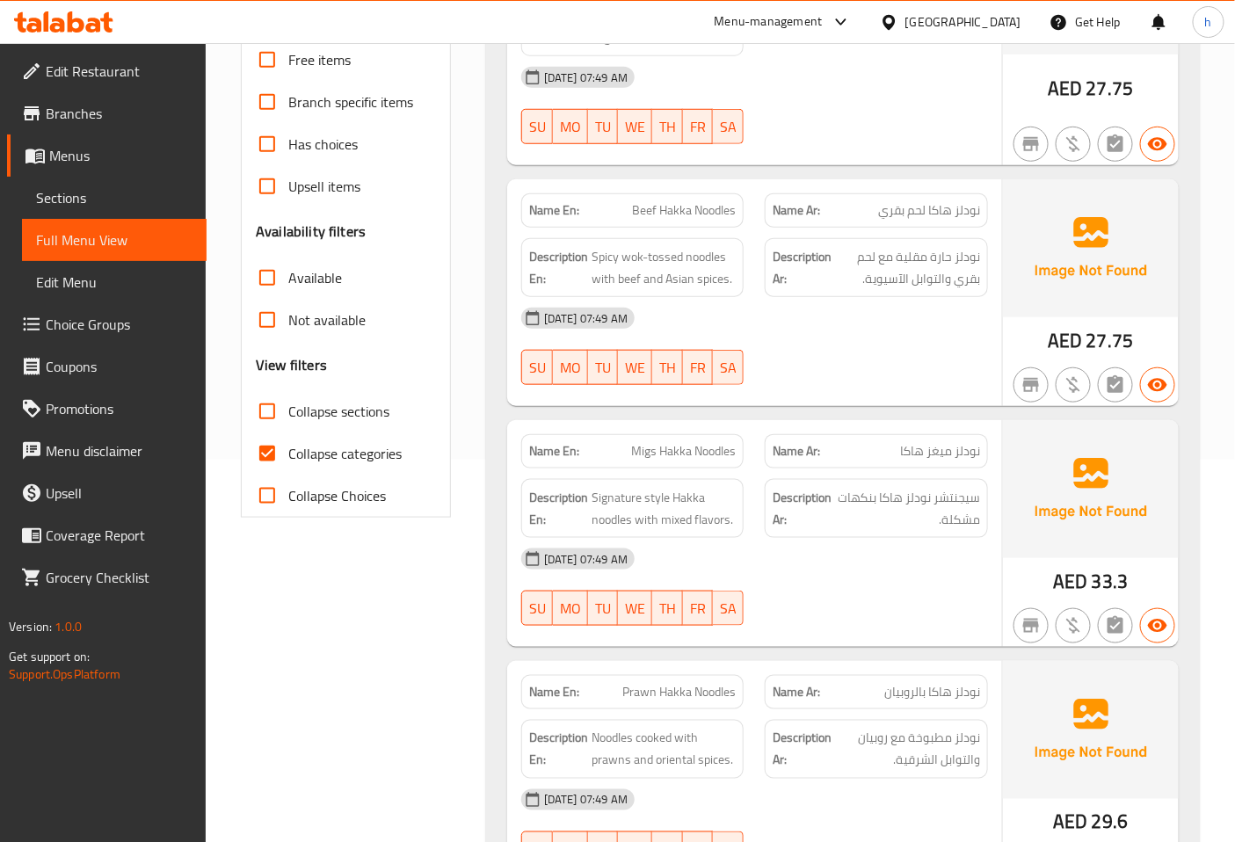
scroll to position [488, 0]
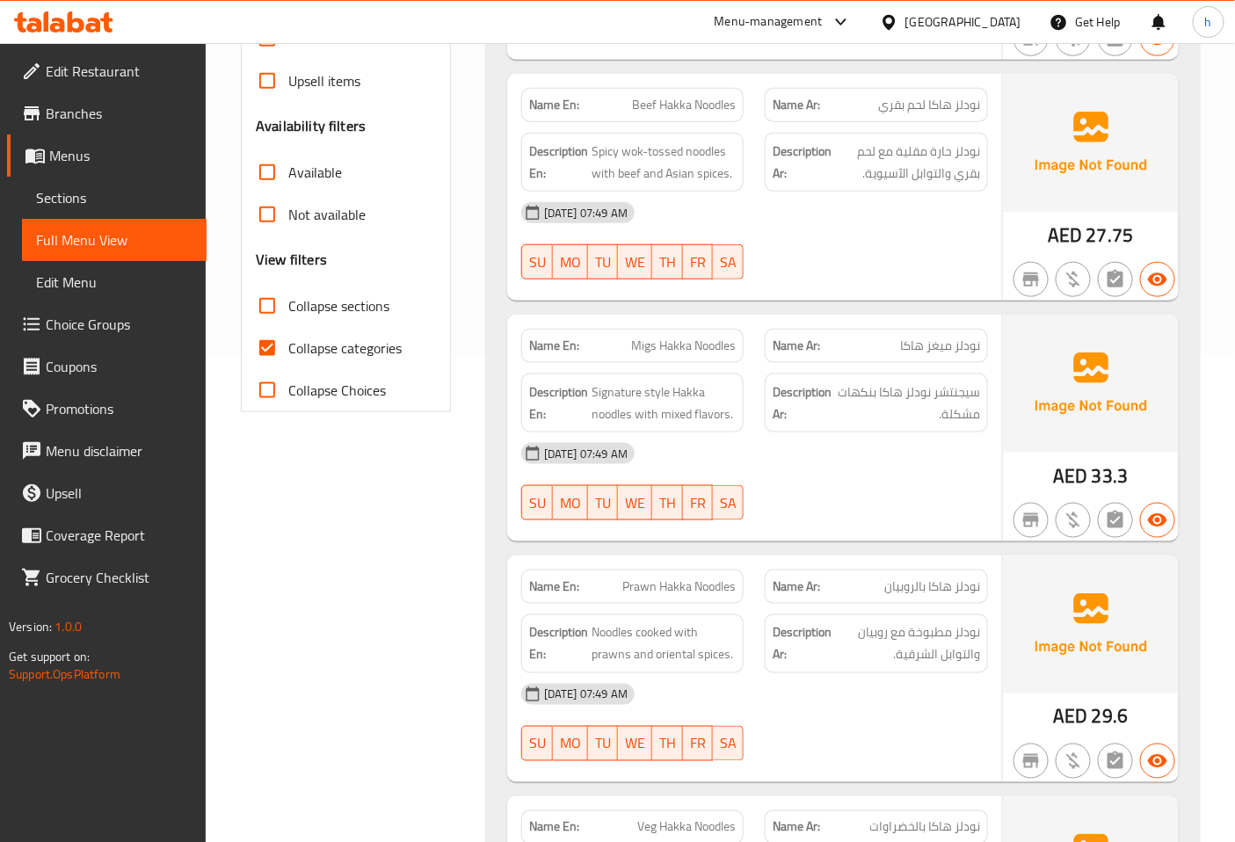
click at [287, 353] on input "Collapse categories" at bounding box center [267, 348] width 42 height 42
checkbox input "false"
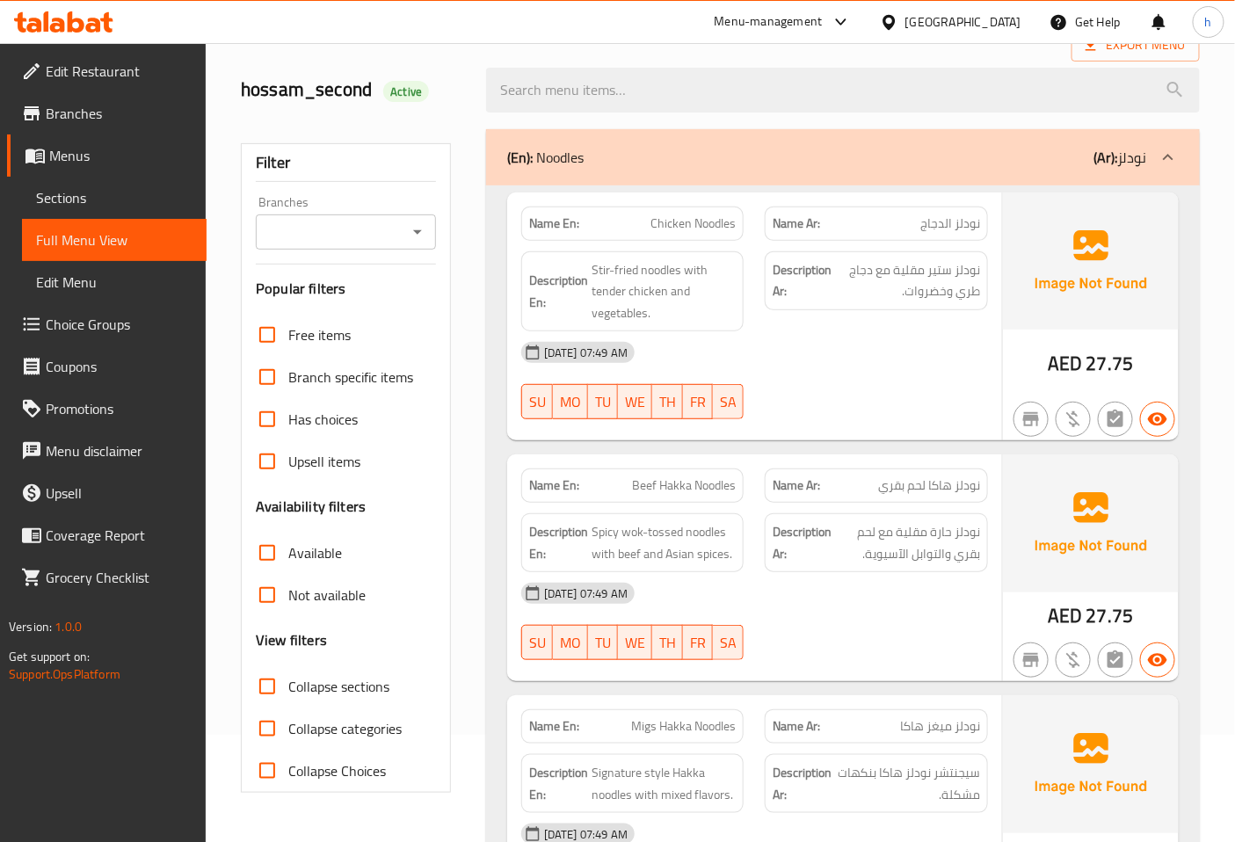
scroll to position [0, 0]
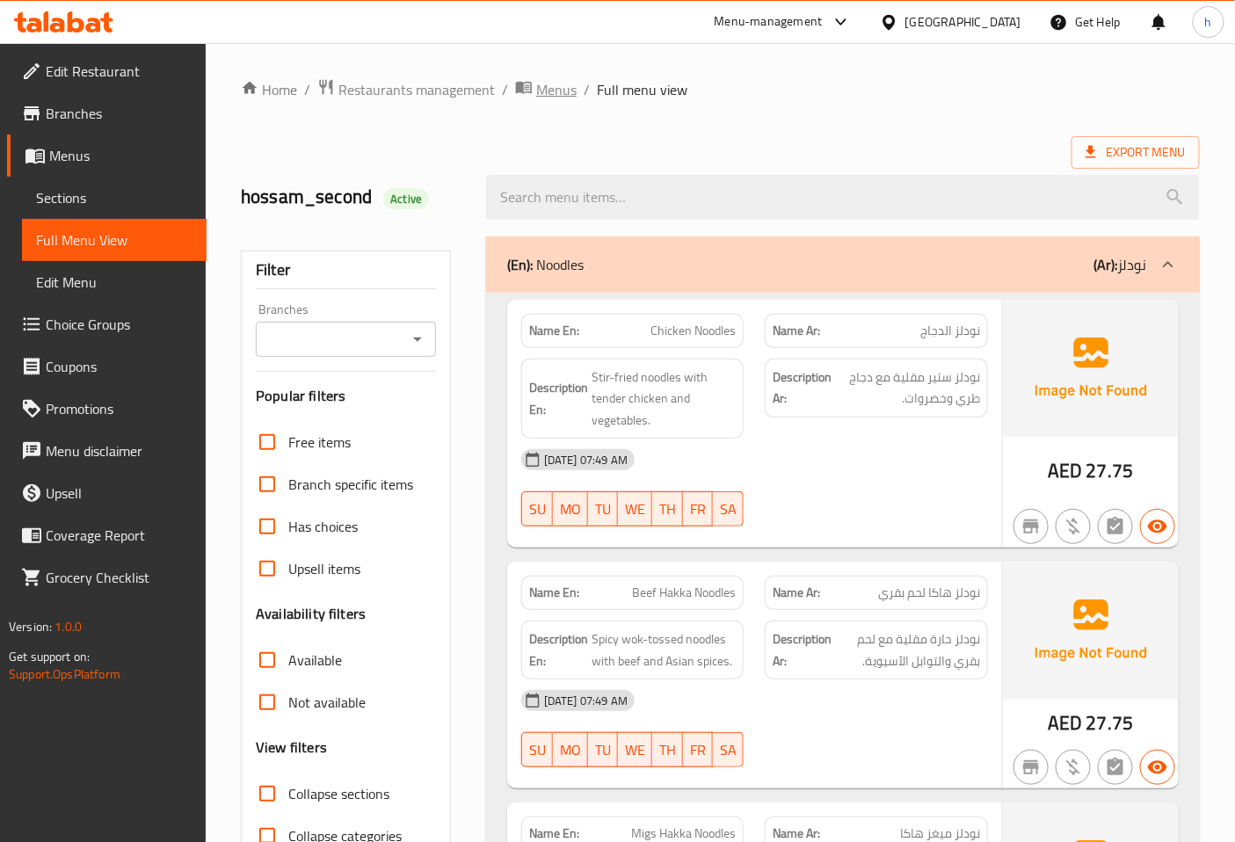
click at [543, 98] on span "Menus" at bounding box center [556, 89] width 40 height 21
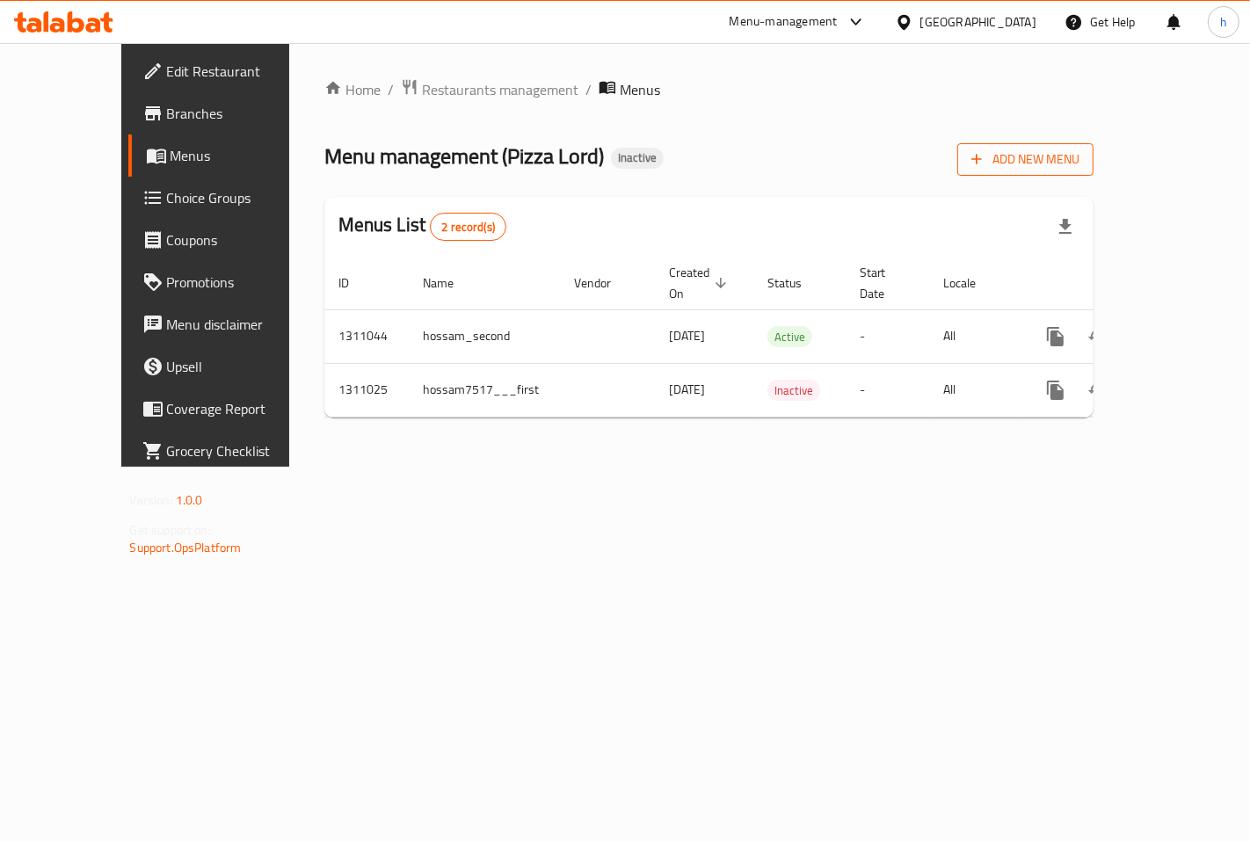
click at [1079, 151] on span "Add New Menu" at bounding box center [1025, 160] width 108 height 22
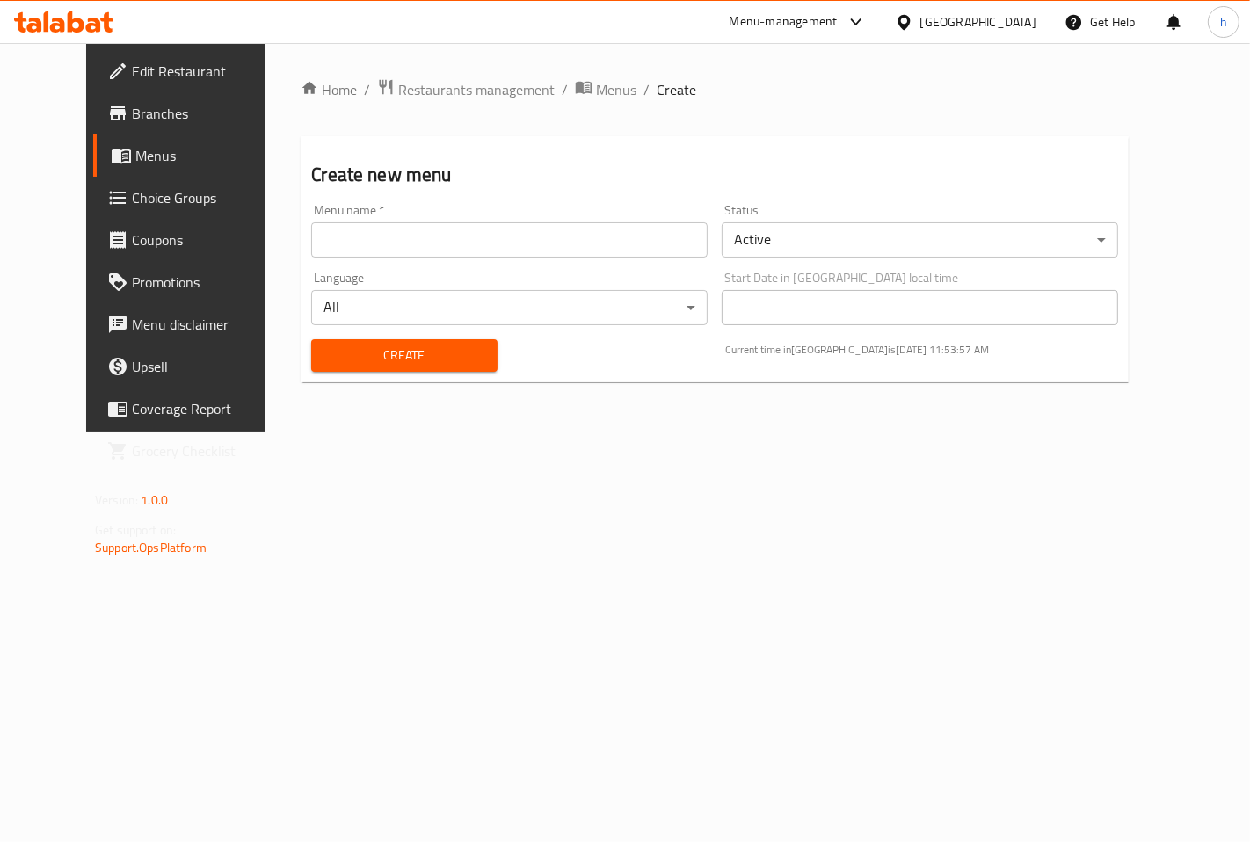
click at [541, 248] on input "text" at bounding box center [509, 239] width 396 height 35
type input "hossam"
click at [375, 244] on input "hossam" at bounding box center [509, 239] width 396 height 35
click at [596, 83] on span "Menus" at bounding box center [616, 89] width 40 height 21
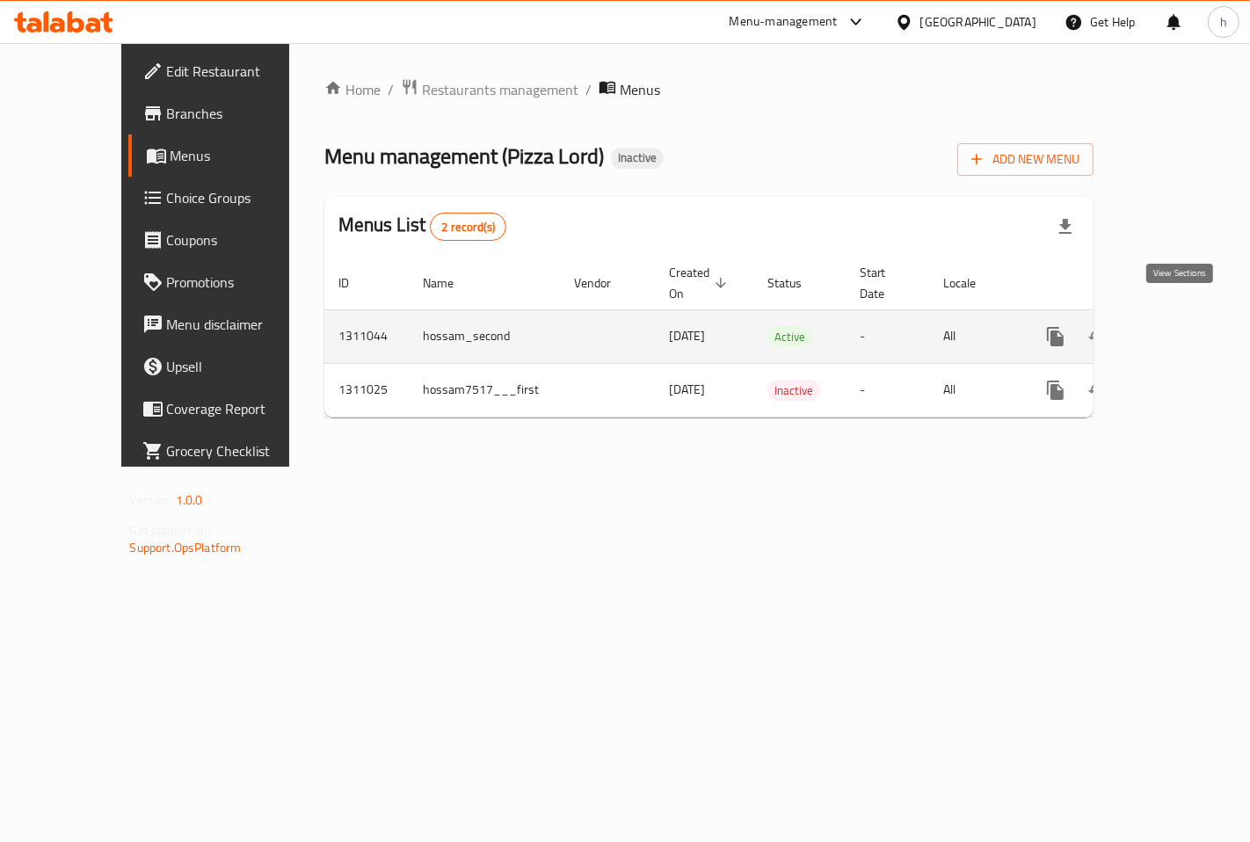
click at [1184, 326] on icon "enhanced table" at bounding box center [1182, 336] width 21 height 21
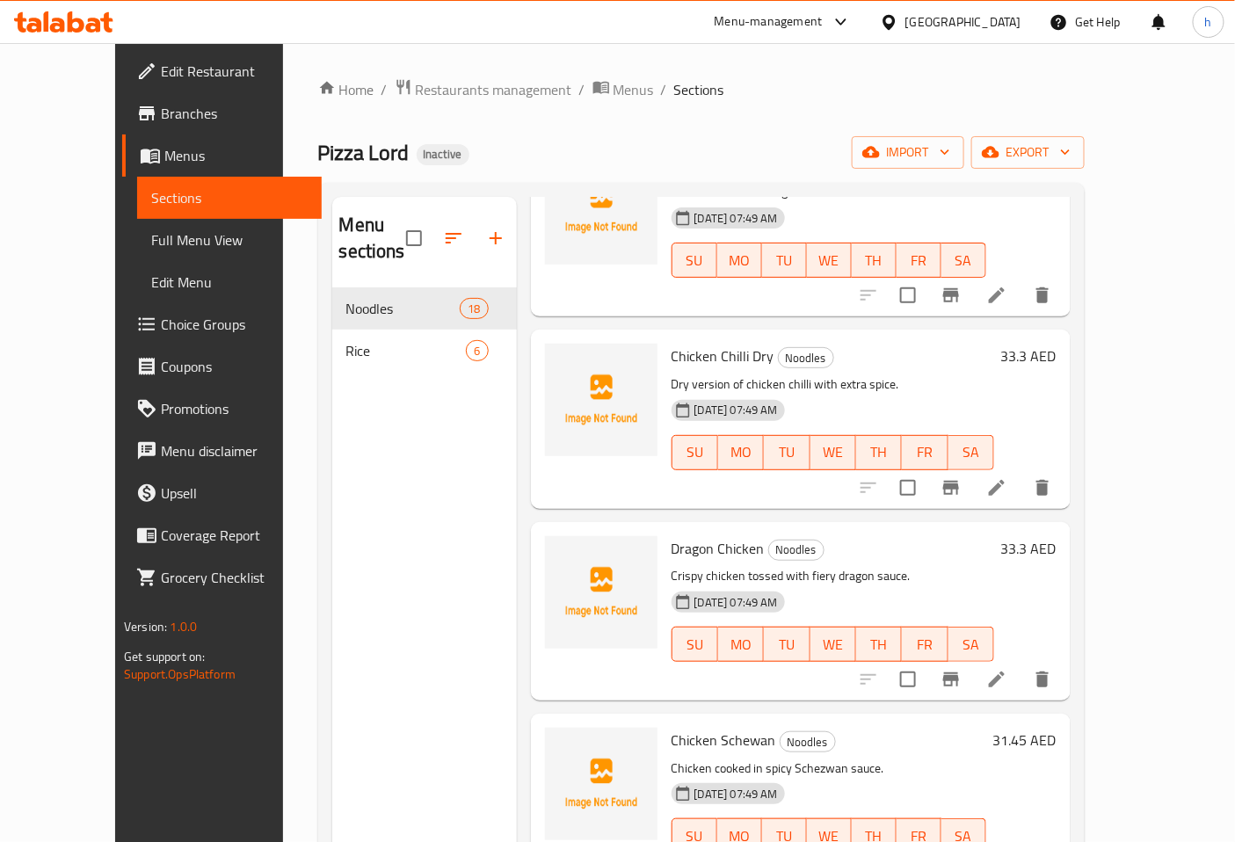
scroll to position [1580, 0]
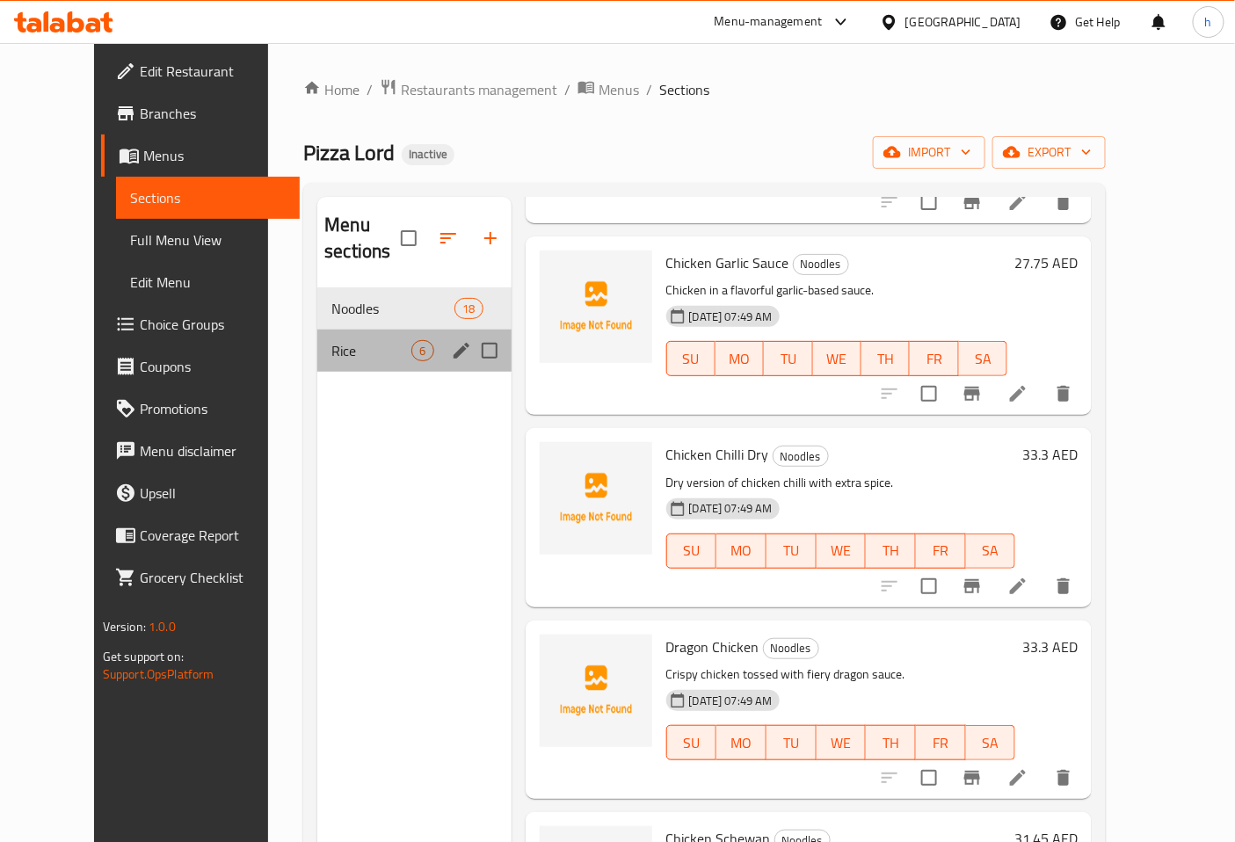
click at [418, 330] on div "Rice 6" at bounding box center [413, 351] width 193 height 42
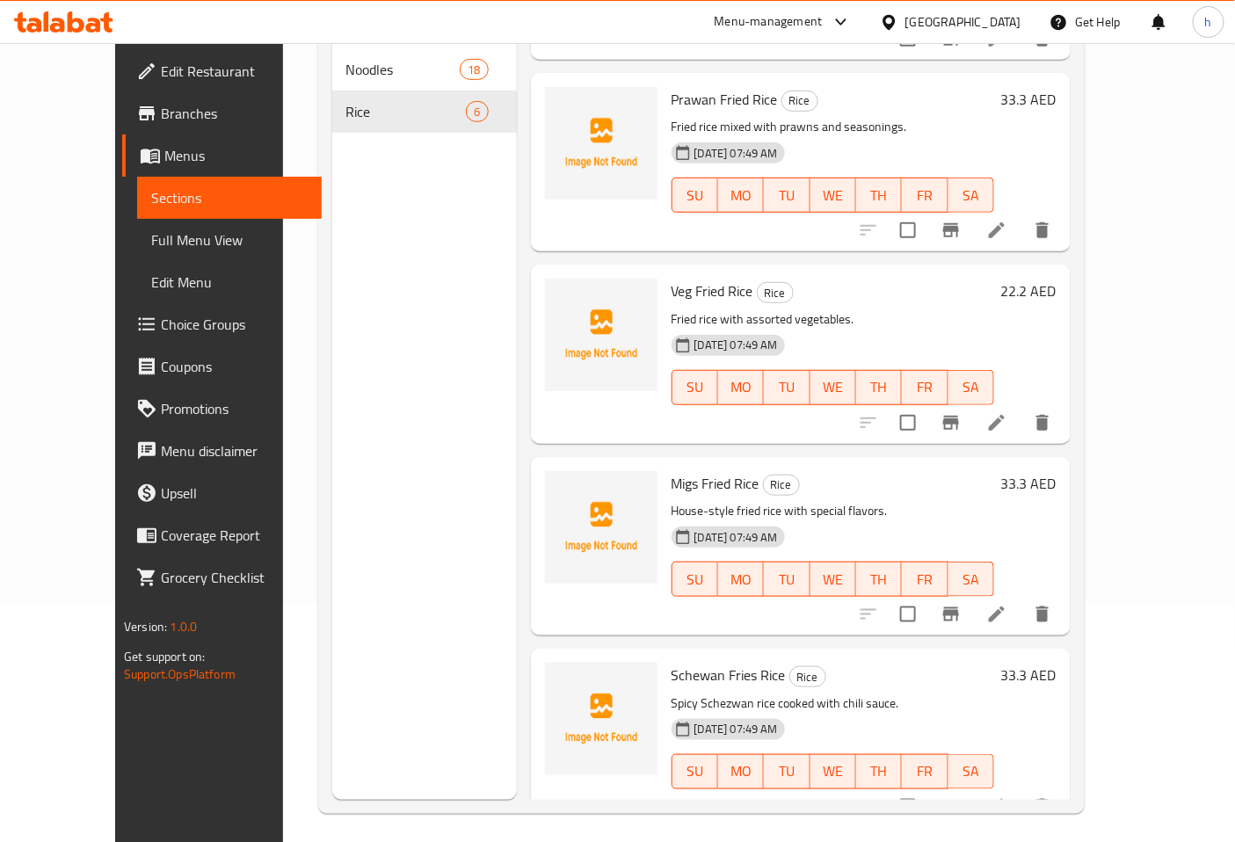
scroll to position [246, 0]
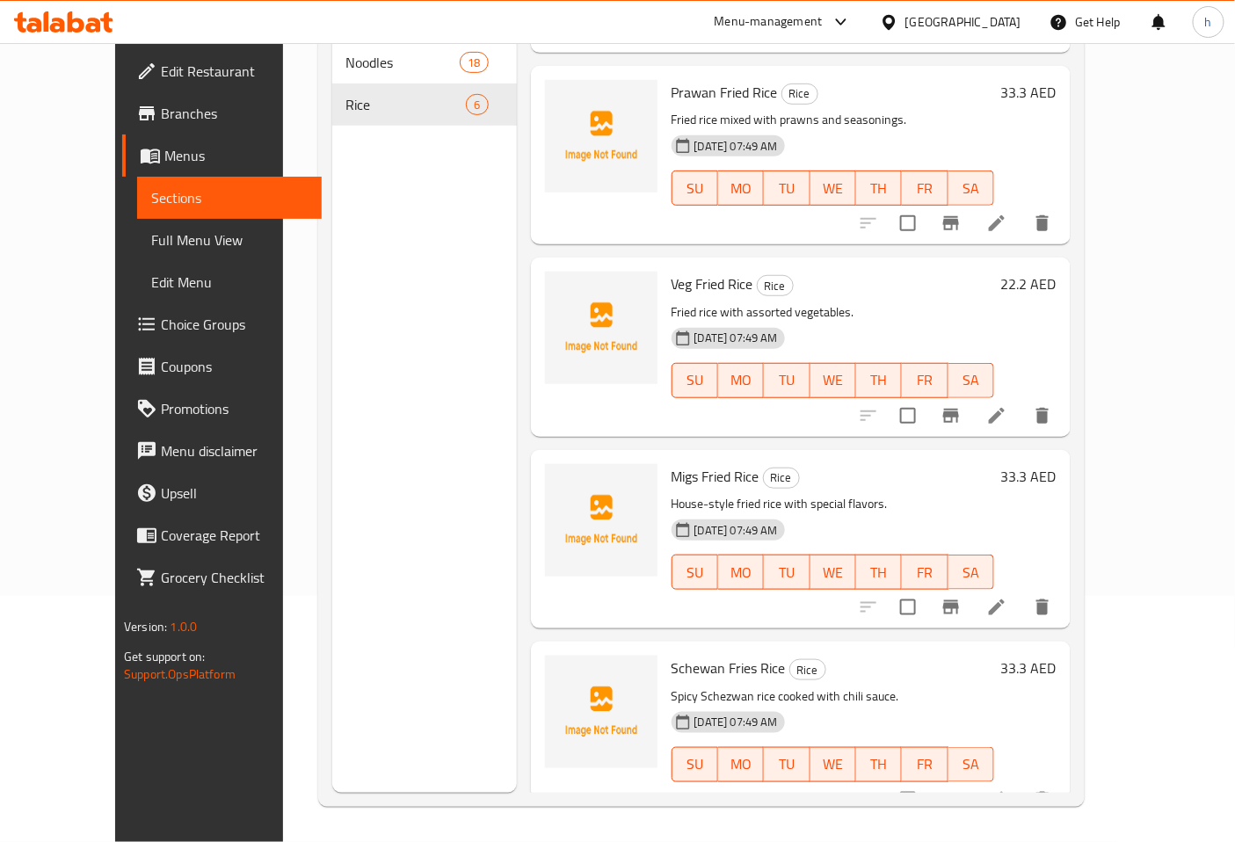
click at [1007, 789] on icon at bounding box center [996, 799] width 21 height 21
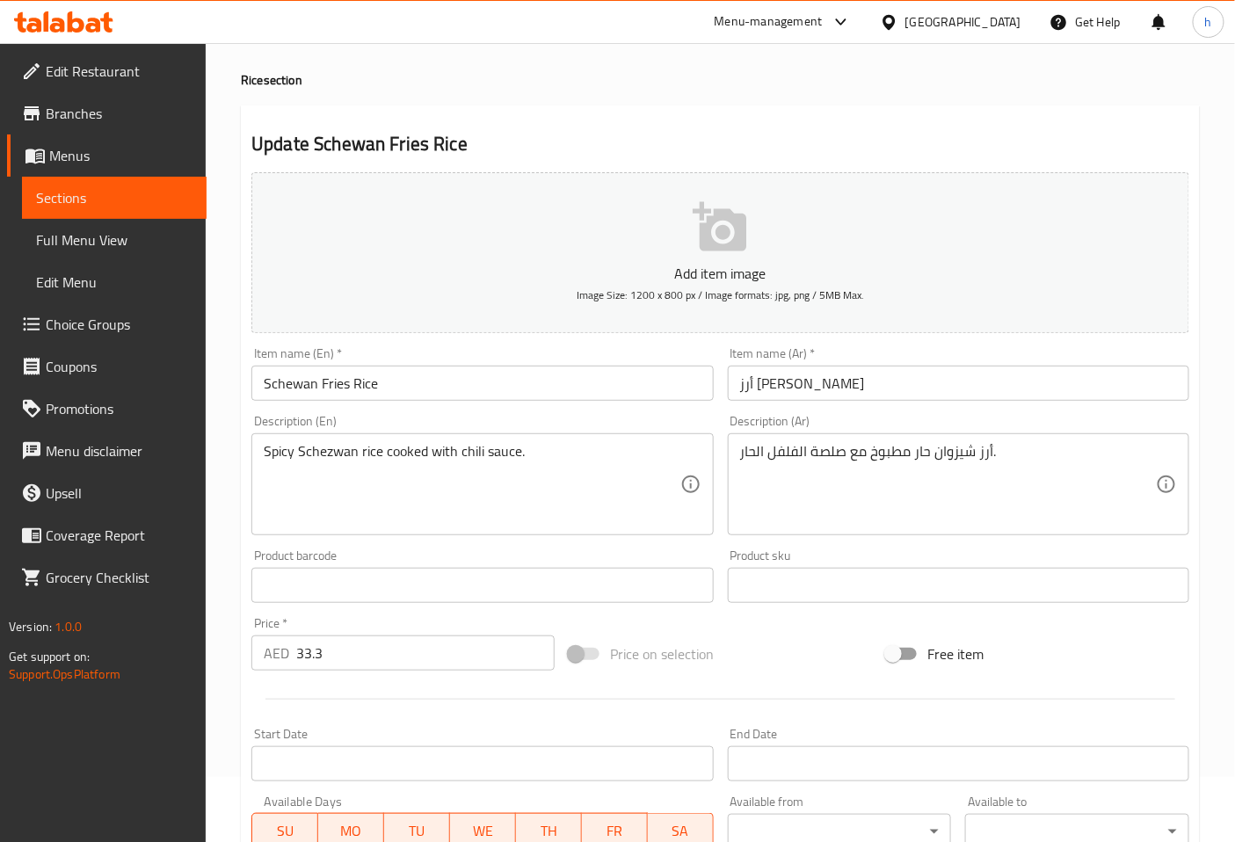
scroll to position [98, 0]
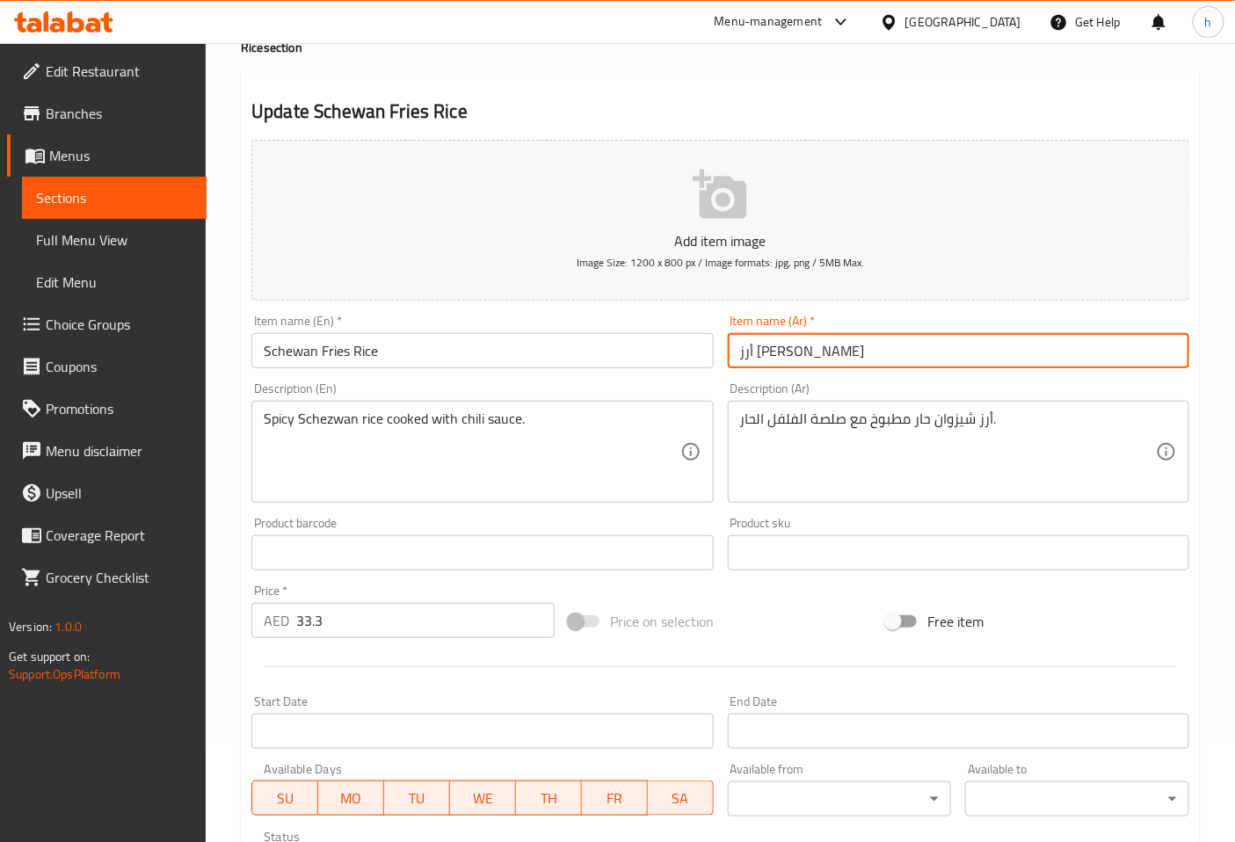
click at [737, 353] on input "أرز شيزوان فرايز" at bounding box center [958, 350] width 461 height 35
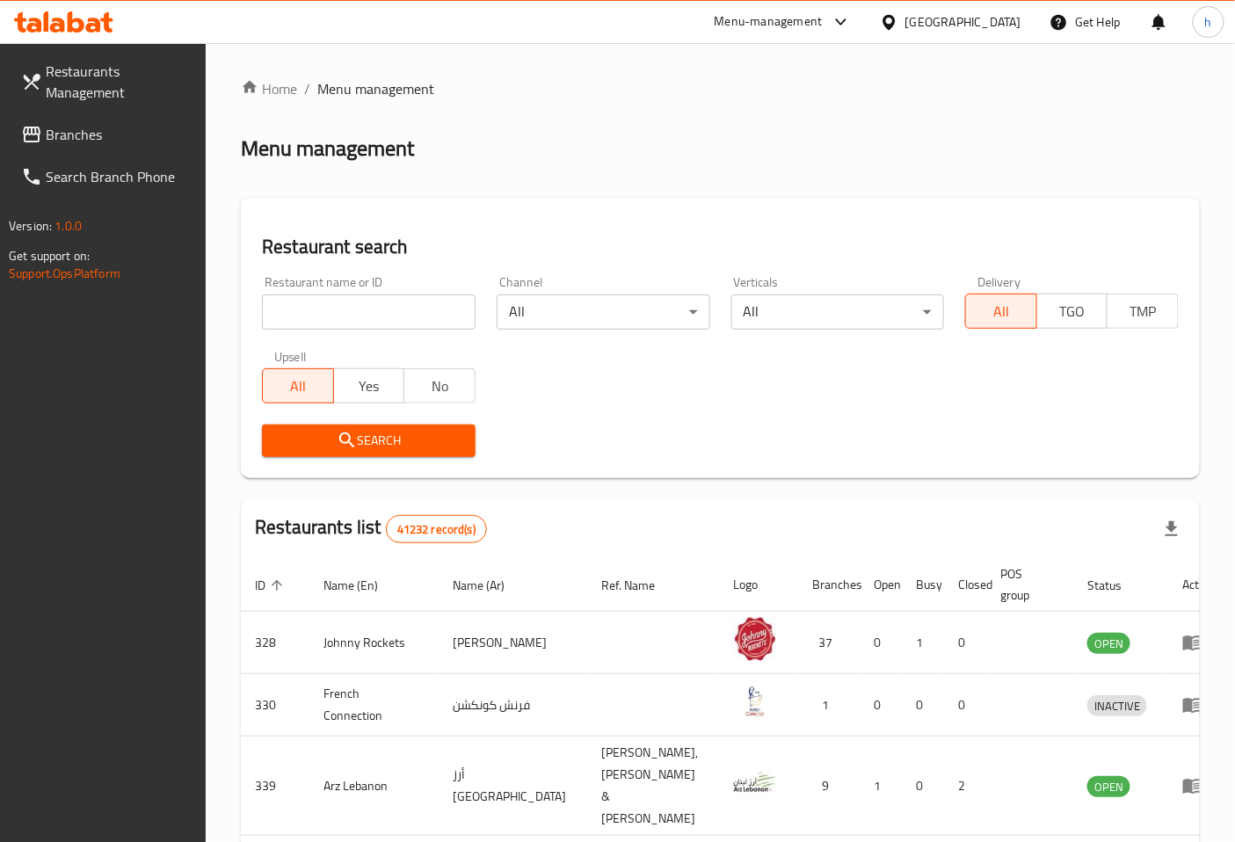
click at [426, 311] on input "search" at bounding box center [369, 311] width 214 height 35
click at [110, 127] on span "Branches" at bounding box center [119, 134] width 147 height 21
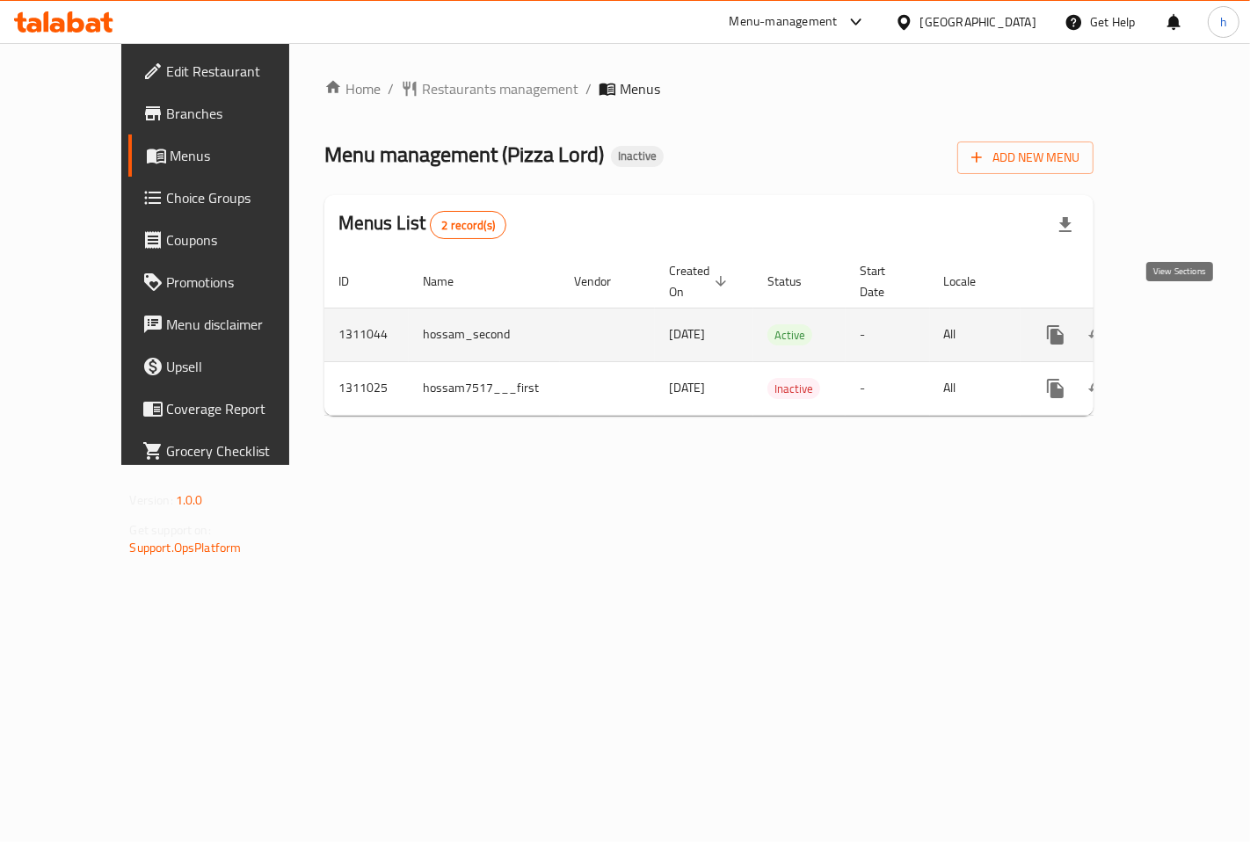
click at [1182, 324] on icon "enhanced table" at bounding box center [1182, 334] width 21 height 21
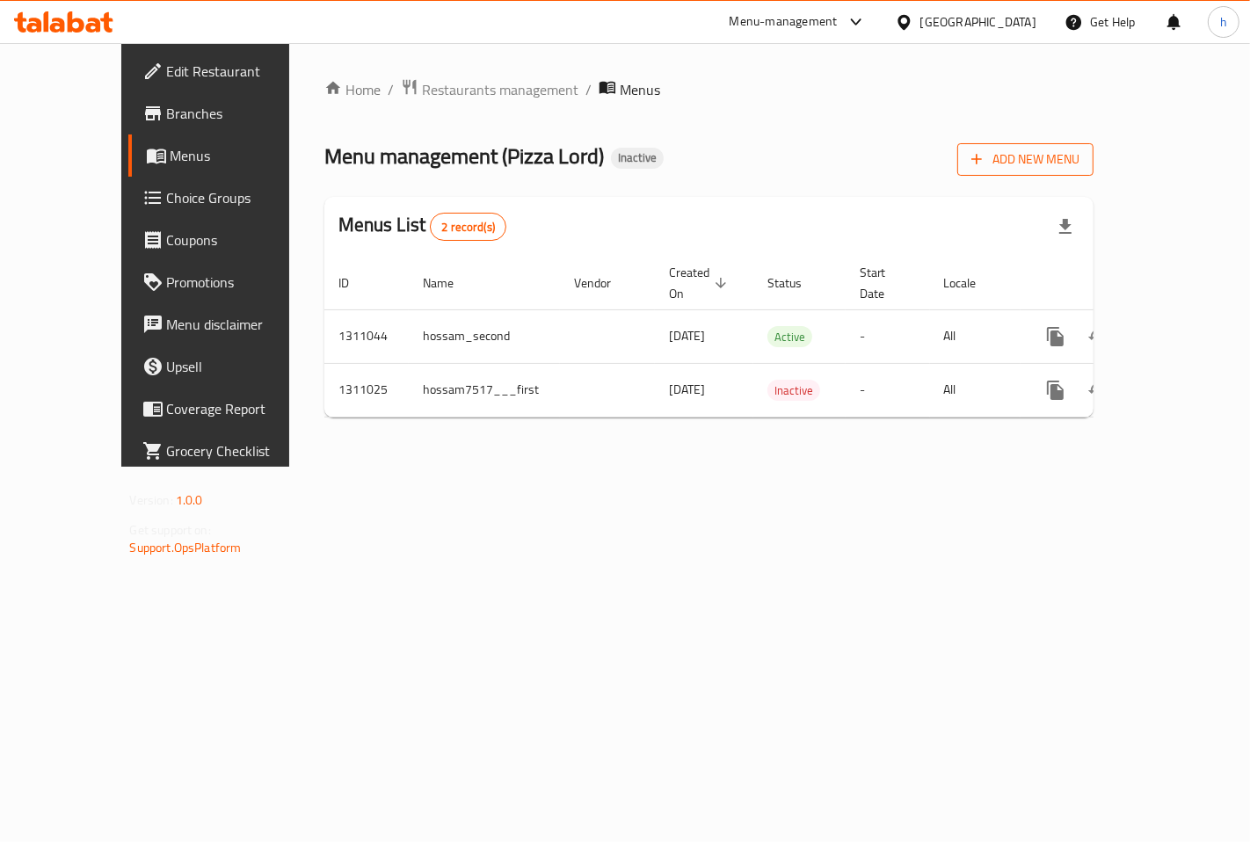
click at [1093, 171] on button "Add New Menu" at bounding box center [1025, 159] width 136 height 33
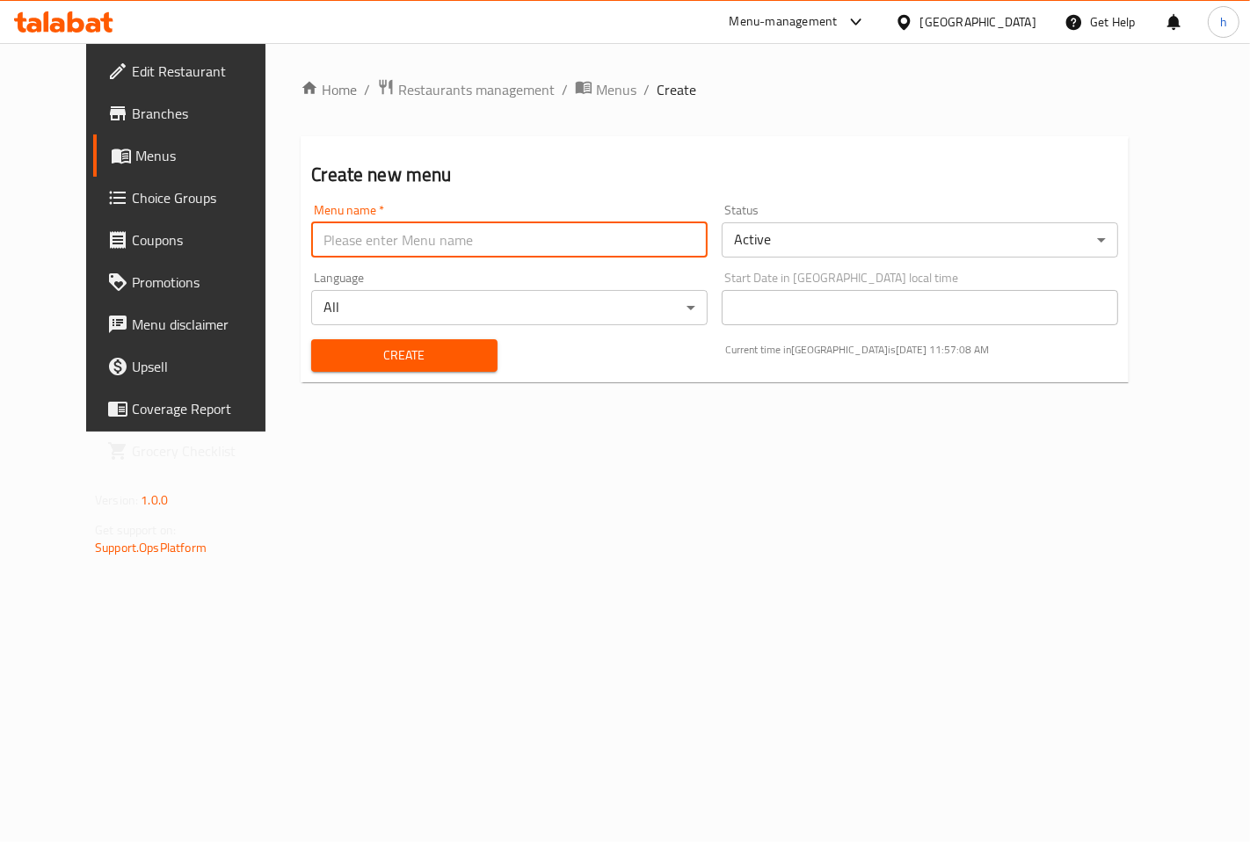
click at [497, 243] on input "text" at bounding box center [509, 239] width 396 height 35
type input "hossam|third"
click at [420, 356] on span "Create" at bounding box center [403, 356] width 157 height 22
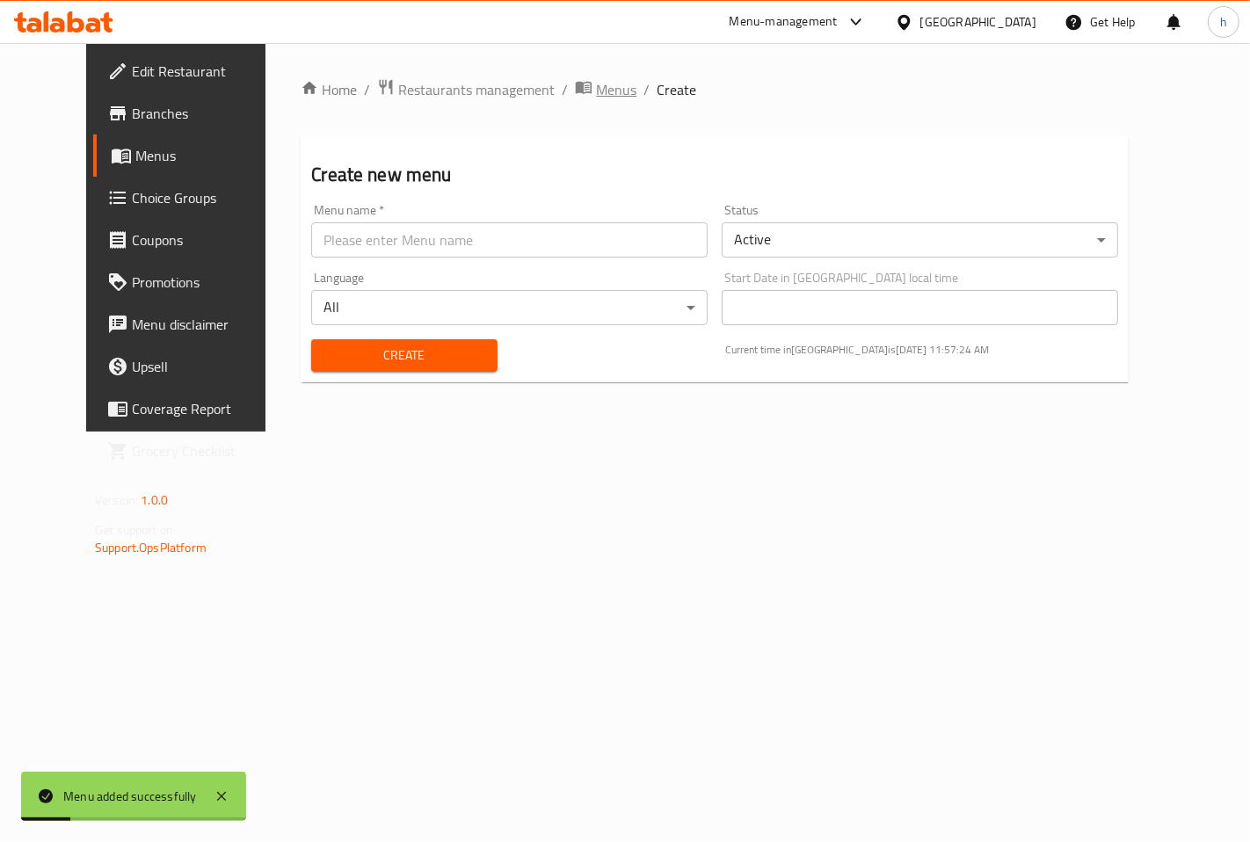
click at [596, 98] on span "Menus" at bounding box center [616, 89] width 40 height 21
